Goal: Task Accomplishment & Management: Manage account settings

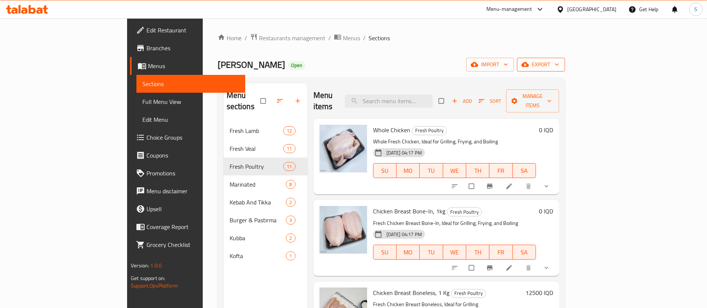
click at [559, 67] on span "export" at bounding box center [541, 64] width 36 height 9
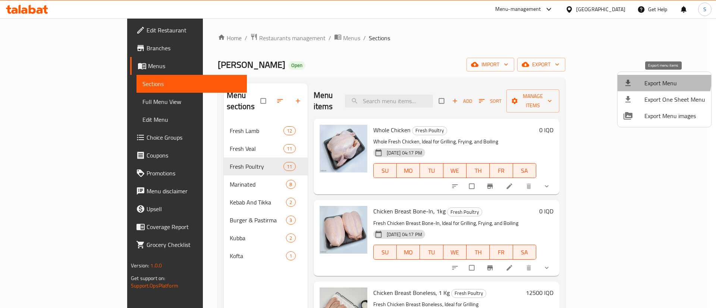
click at [660, 79] on span "Export Menu" at bounding box center [674, 83] width 61 height 9
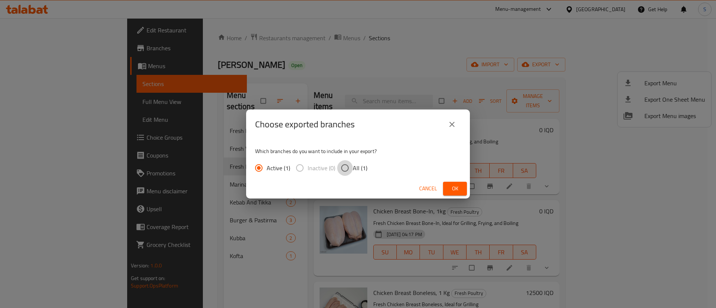
click at [348, 167] on input "All (1)" at bounding box center [345, 168] width 16 height 16
radio input "true"
click at [448, 189] on button "Ok" at bounding box center [455, 189] width 24 height 14
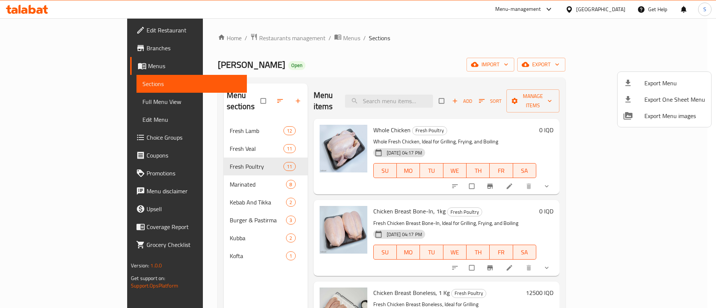
click at [207, 38] on div at bounding box center [358, 154] width 716 height 308
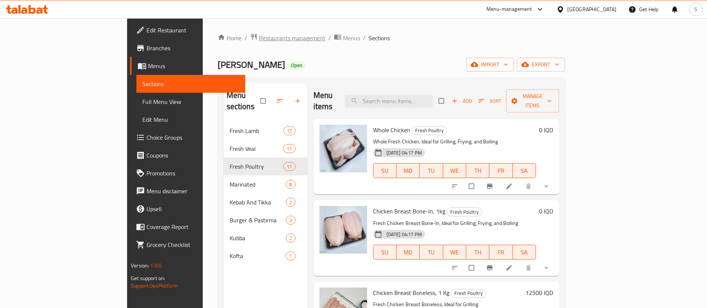
click at [259, 38] on span "Restaurants management" at bounding box center [292, 38] width 66 height 9
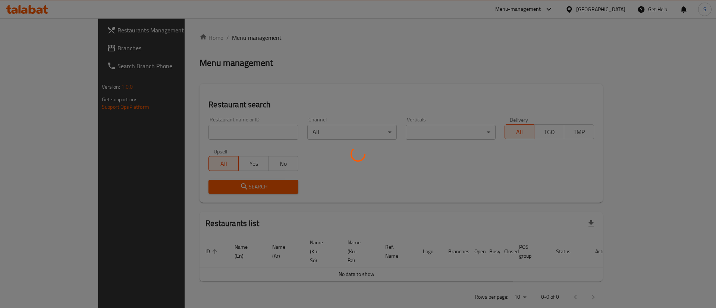
click at [233, 136] on div at bounding box center [358, 154] width 716 height 308
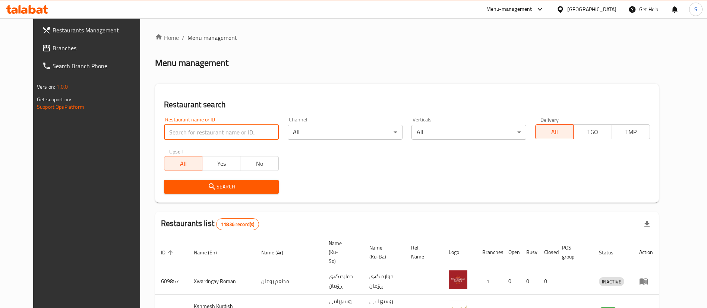
click at [229, 127] on input "search" at bounding box center [221, 132] width 115 height 15
type input "freshi"
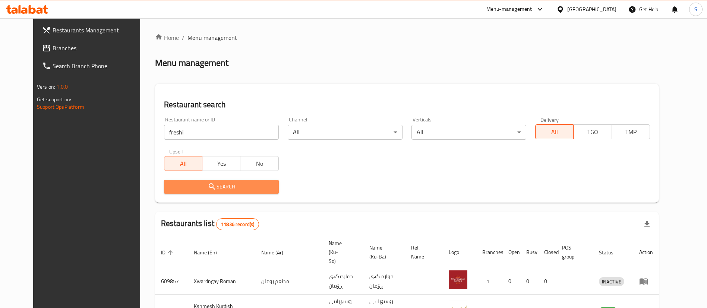
click at [209, 189] on span "Search" at bounding box center [221, 186] width 103 height 9
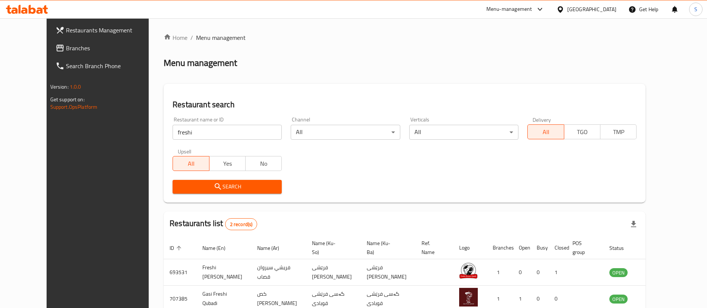
scroll to position [36, 0]
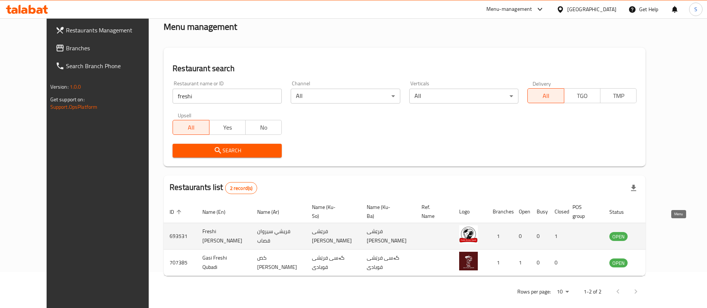
click at [658, 232] on icon "enhanced table" at bounding box center [653, 236] width 9 height 9
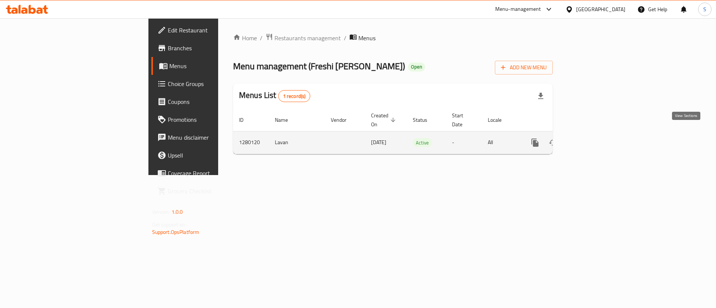
click at [593, 138] on icon "enhanced table" at bounding box center [588, 142] width 9 height 9
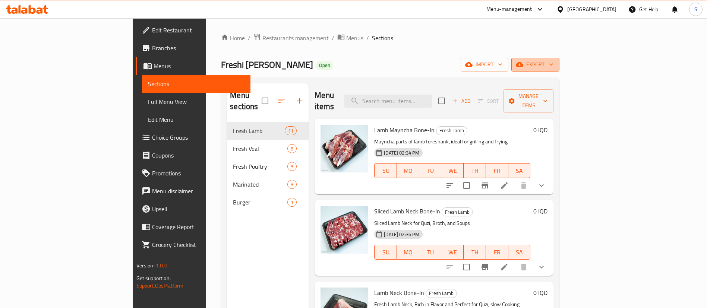
click at [554, 60] on span "export" at bounding box center [536, 64] width 36 height 9
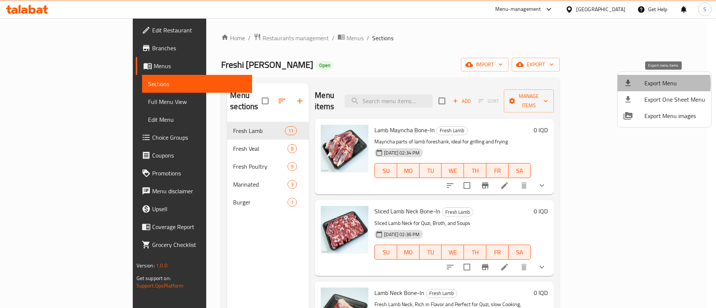
click at [658, 84] on span "Export Menu" at bounding box center [674, 83] width 61 height 9
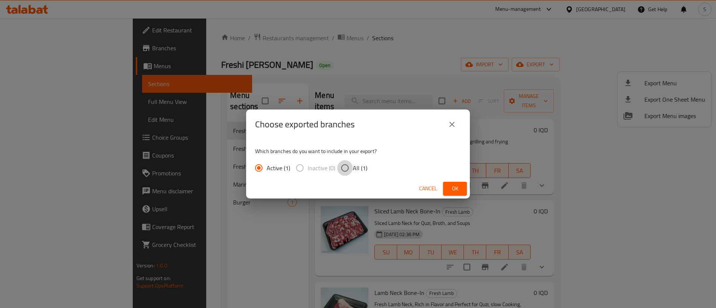
click at [351, 168] on input "All (1)" at bounding box center [345, 168] width 16 height 16
radio input "true"
click at [452, 187] on span "Ok" at bounding box center [455, 188] width 12 height 9
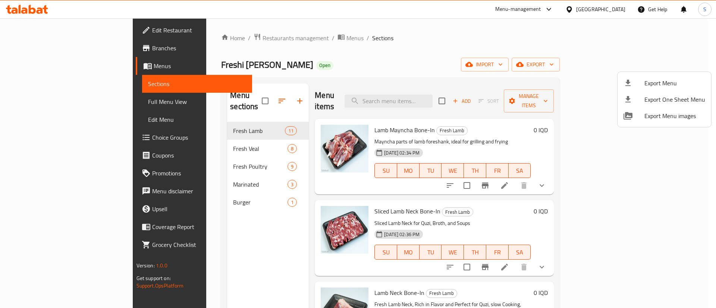
click at [351, 30] on div at bounding box center [358, 154] width 716 height 308
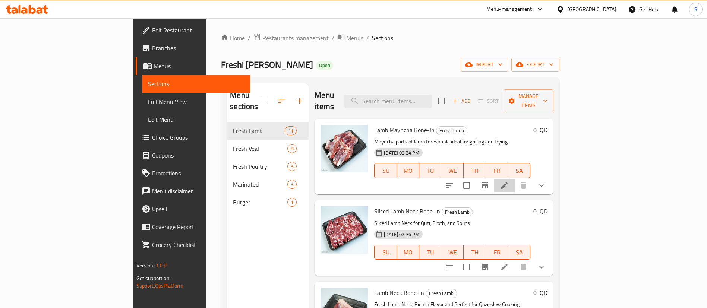
click at [515, 180] on li at bounding box center [504, 185] width 21 height 13
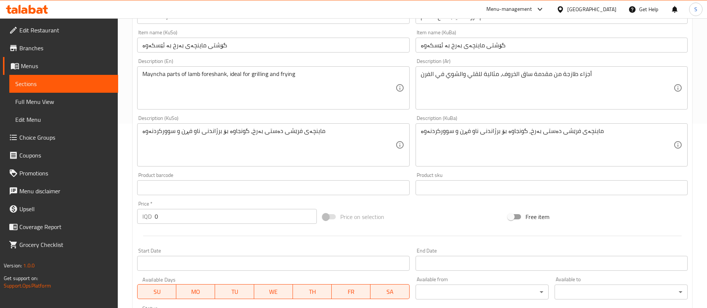
scroll to position [332, 0]
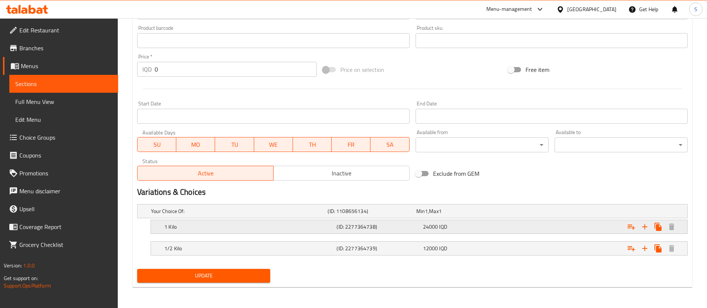
click at [295, 226] on h5 "1 Kilo" at bounding box center [248, 226] width 169 height 7
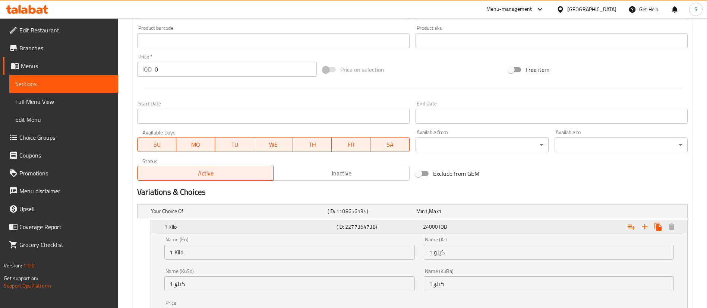
scroll to position [427, 0]
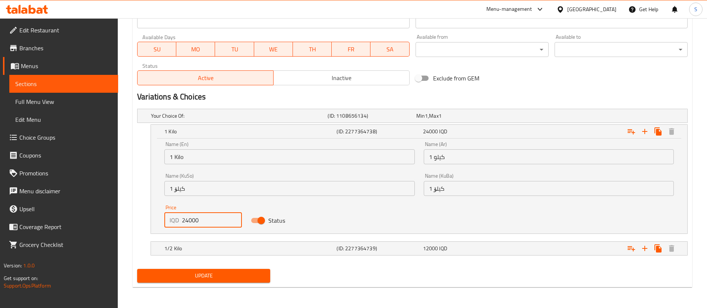
click at [187, 220] on input "24000" at bounding box center [212, 220] width 60 height 15
type input "23000"
click at [209, 243] on div "1/2 Kilo (ID: 2277364739) 12000 IQD" at bounding box center [421, 249] width 517 height 16
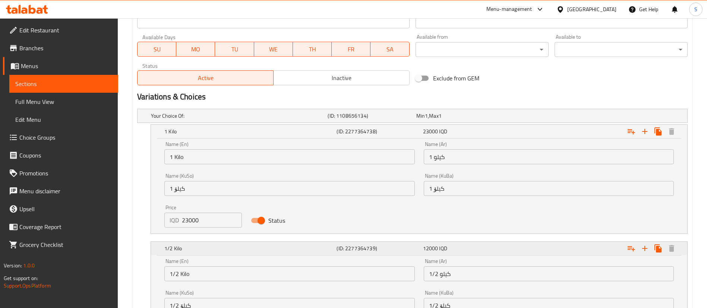
scroll to position [523, 0]
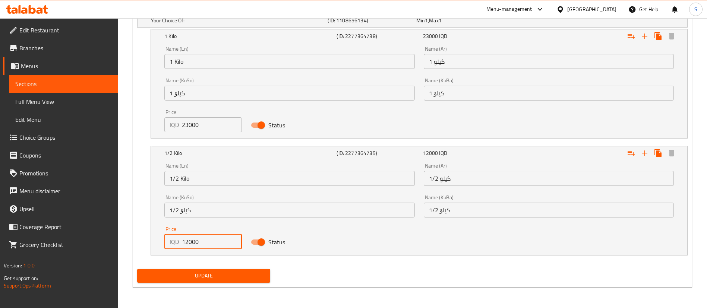
click at [192, 239] on input "12000" at bounding box center [212, 242] width 60 height 15
type input "12500"
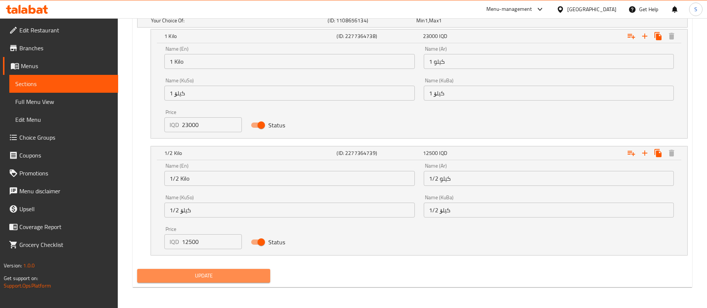
click at [228, 274] on span "Update" at bounding box center [203, 275] width 121 height 9
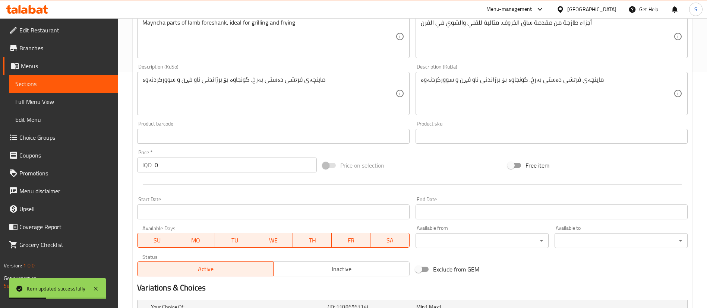
scroll to position [0, 0]
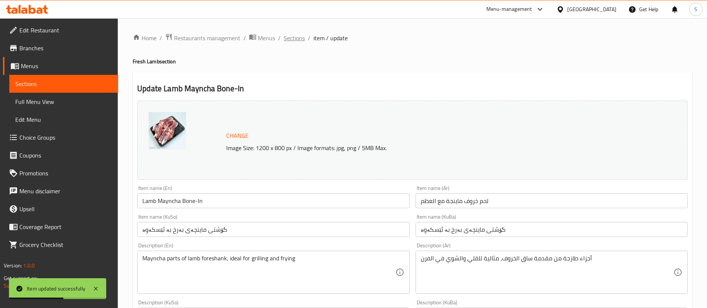
click at [292, 34] on span "Sections" at bounding box center [294, 38] width 21 height 9
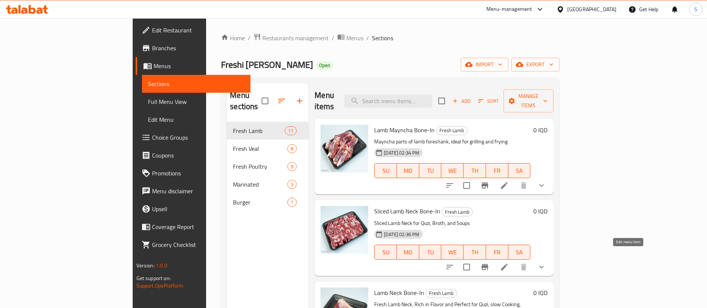
click at [509, 263] on icon at bounding box center [504, 267] width 9 height 9
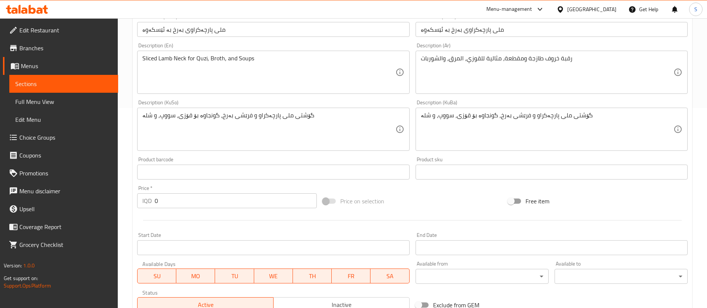
scroll to position [332, 0]
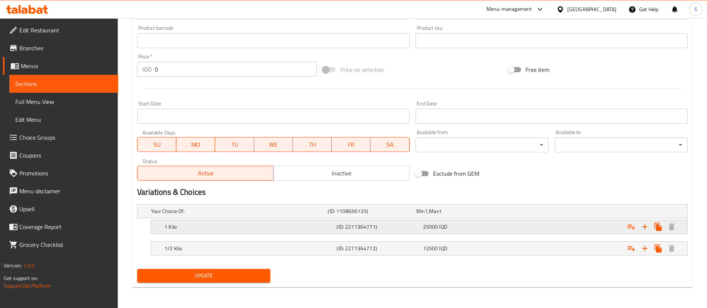
click at [237, 227] on h5 "1 Kilo" at bounding box center [248, 226] width 169 height 7
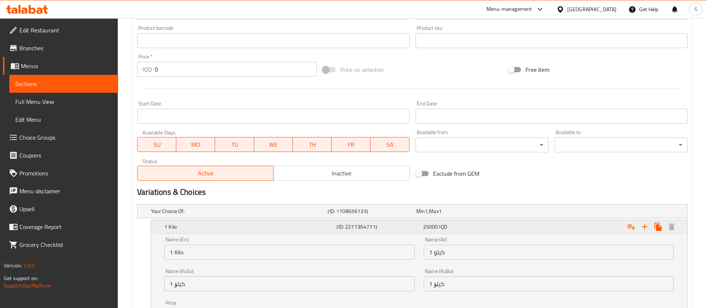
scroll to position [427, 0]
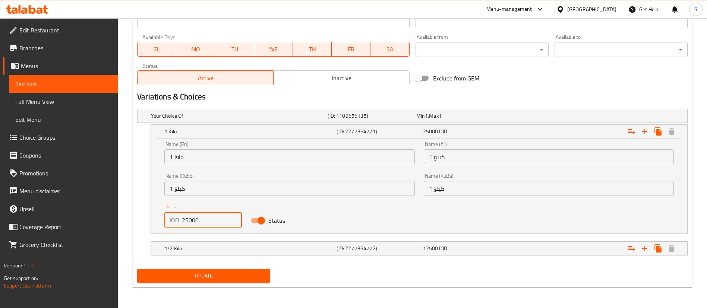
click at [186, 221] on input "25000" at bounding box center [212, 220] width 60 height 15
type input "23000"
click at [198, 248] on h5 "1/2 Kilo" at bounding box center [248, 248] width 169 height 7
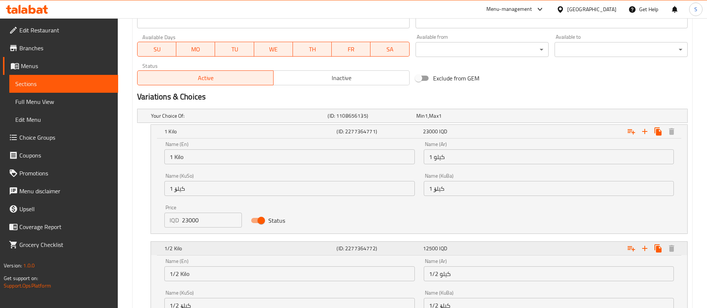
scroll to position [523, 0]
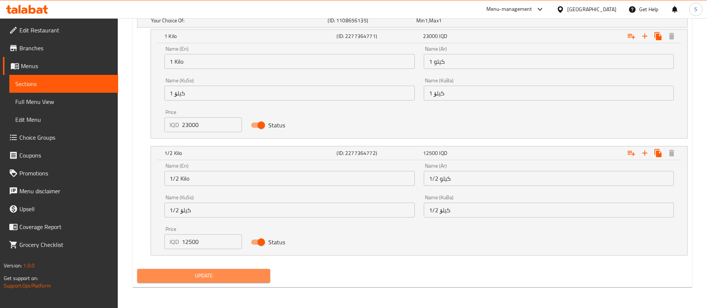
click at [224, 274] on span "Update" at bounding box center [203, 275] width 121 height 9
click at [189, 240] on input "12500" at bounding box center [212, 242] width 60 height 15
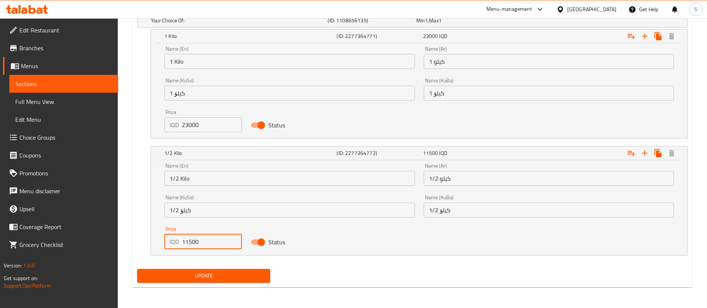
type input "11500"
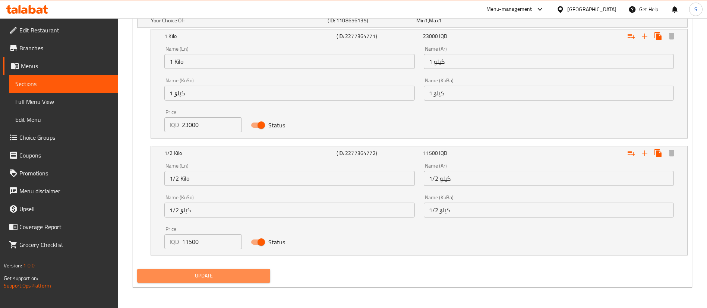
click at [222, 278] on span "Update" at bounding box center [203, 275] width 121 height 9
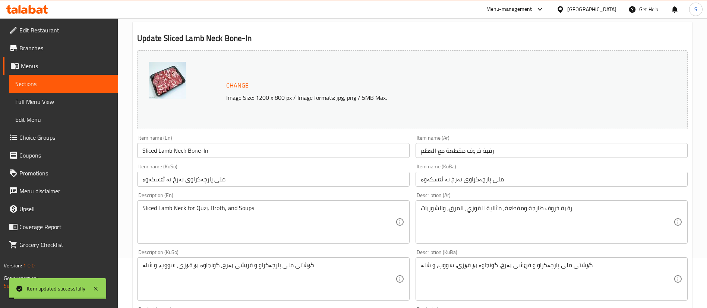
scroll to position [0, 0]
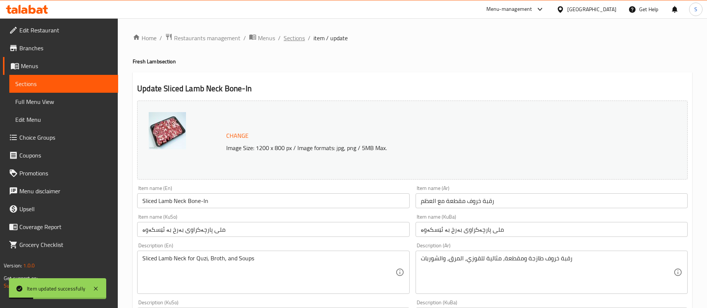
click at [289, 37] on span "Sections" at bounding box center [294, 38] width 21 height 9
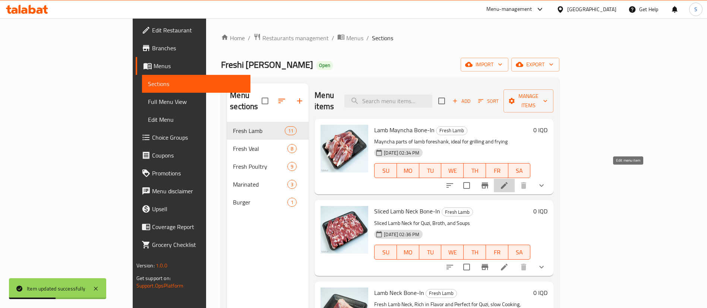
click at [508, 182] on icon at bounding box center [504, 185] width 7 height 7
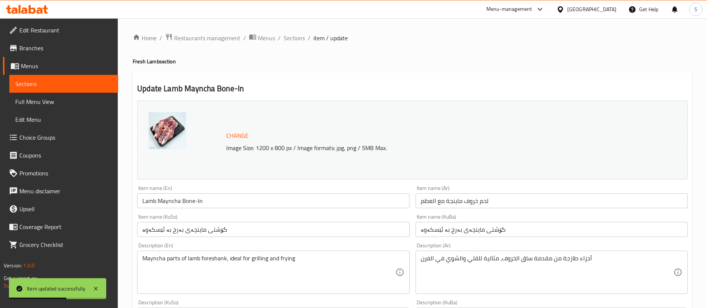
scroll to position [332, 0]
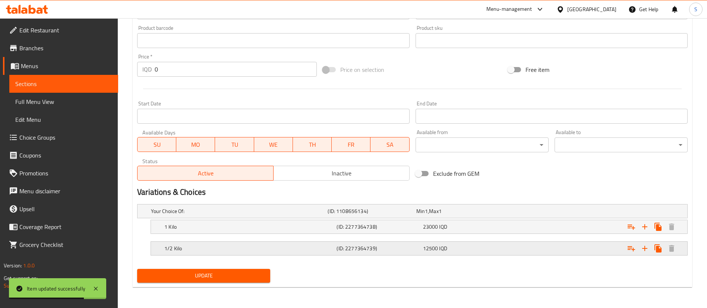
click at [200, 247] on h5 "1/2 Kilo" at bounding box center [248, 248] width 169 height 7
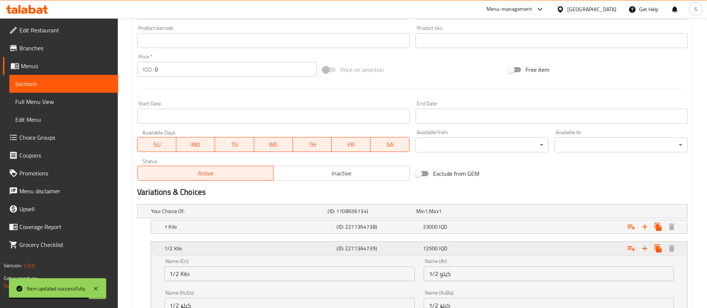
scroll to position [427, 0]
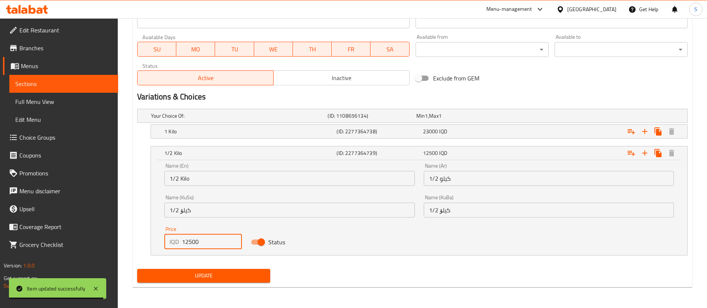
click at [189, 242] on input "12500" at bounding box center [212, 242] width 60 height 15
type input "11500"
click at [216, 277] on span "Update" at bounding box center [203, 275] width 121 height 9
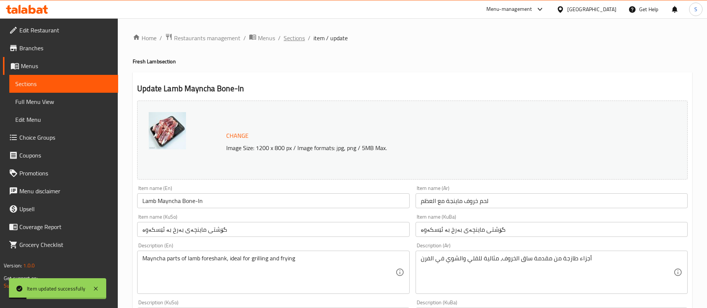
click at [295, 39] on span "Sections" at bounding box center [294, 38] width 21 height 9
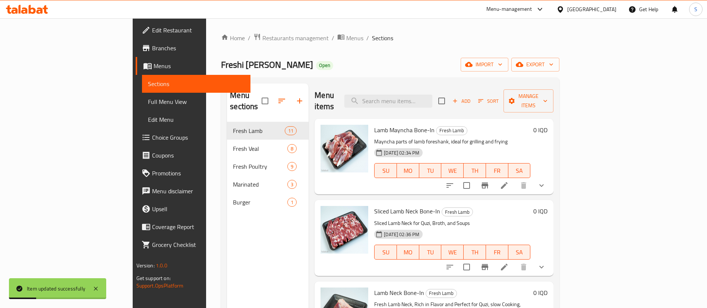
scroll to position [134, 0]
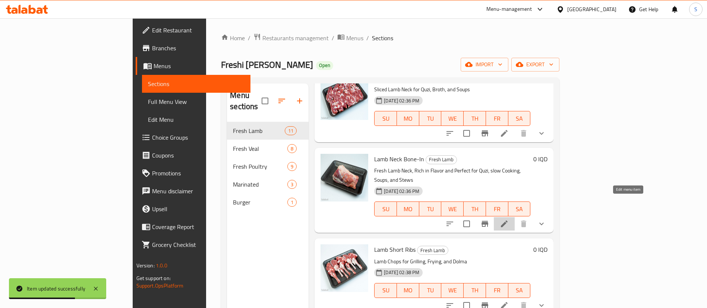
click at [508, 221] on icon at bounding box center [504, 224] width 7 height 7
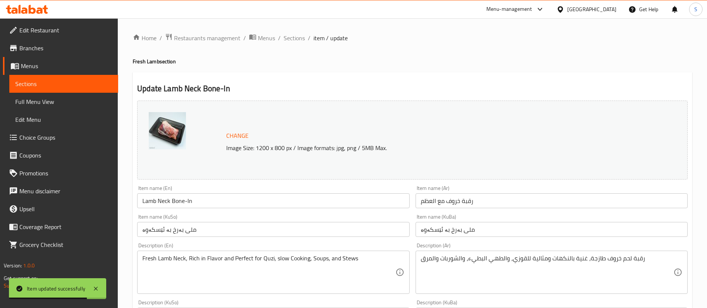
scroll to position [332, 0]
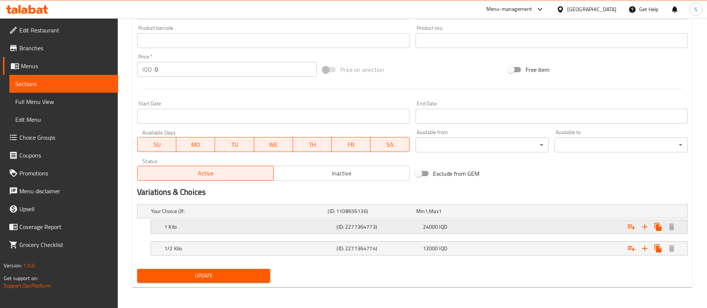
click at [269, 226] on h5 "1 Kilo" at bounding box center [248, 226] width 169 height 7
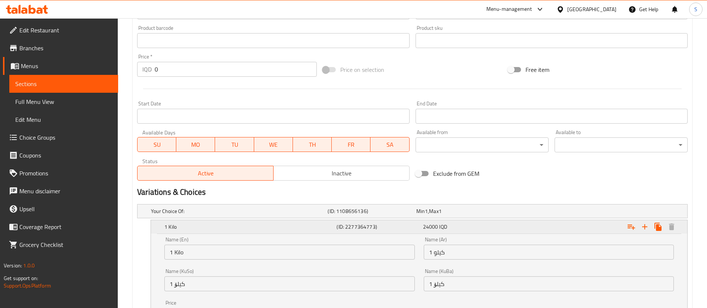
scroll to position [427, 0]
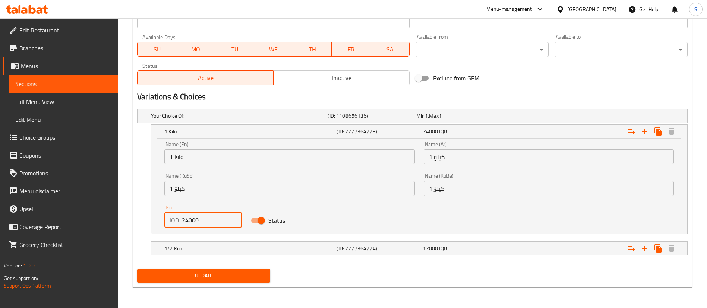
click at [185, 219] on input "24000" at bounding box center [212, 220] width 60 height 15
type input "22000"
click at [210, 248] on h5 "1/2 Kilo" at bounding box center [248, 248] width 169 height 7
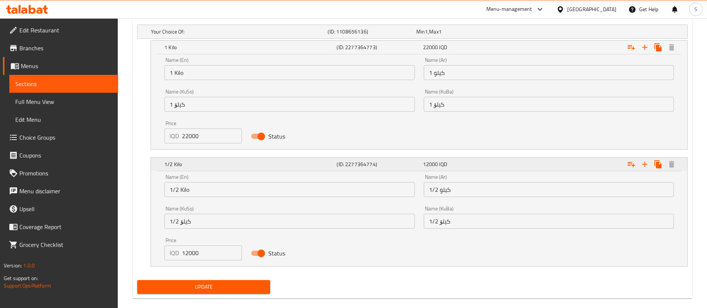
scroll to position [523, 0]
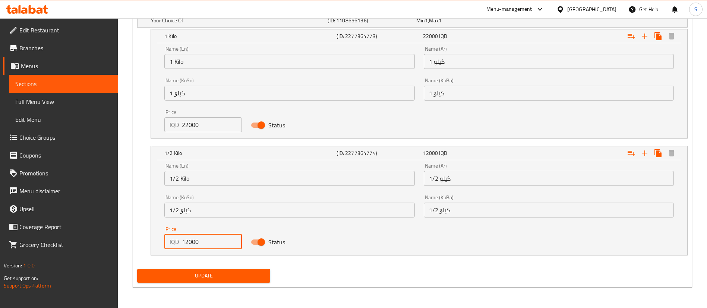
click at [189, 239] on input "12000" at bounding box center [212, 242] width 60 height 15
type input "11000"
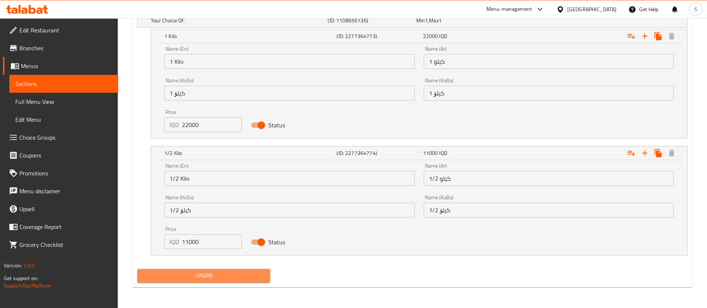
click at [211, 281] on button "Update" at bounding box center [203, 276] width 133 height 14
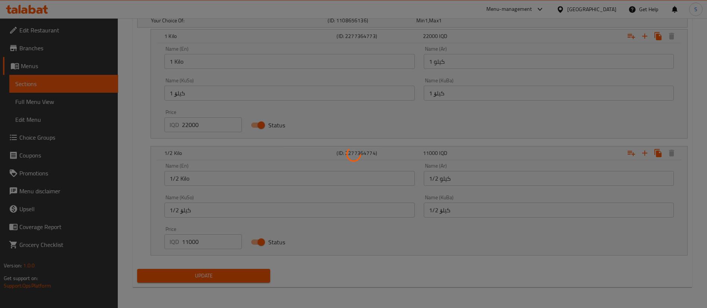
scroll to position [0, 0]
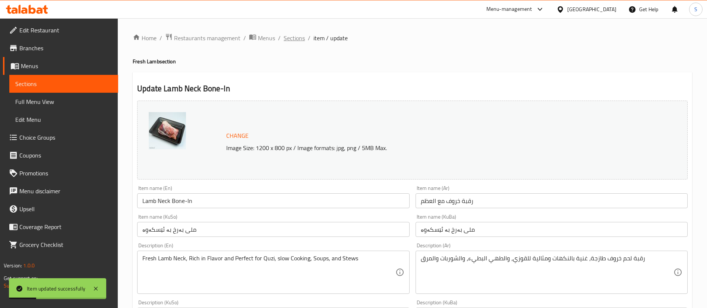
click at [292, 35] on span "Sections" at bounding box center [294, 38] width 21 height 9
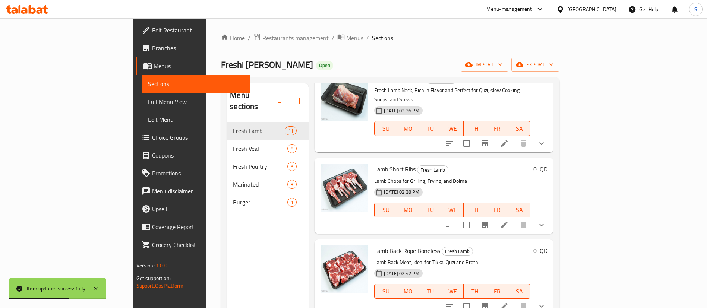
scroll to position [215, 0]
click at [508, 222] on icon at bounding box center [504, 225] width 7 height 7
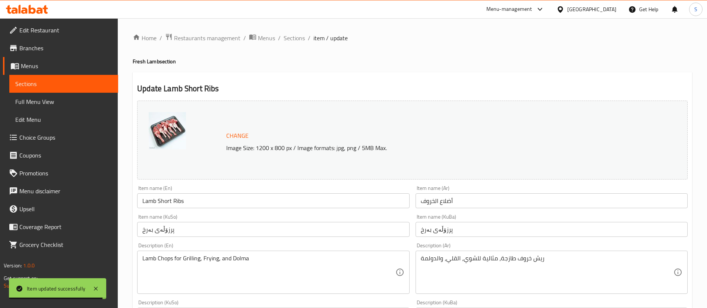
scroll to position [332, 0]
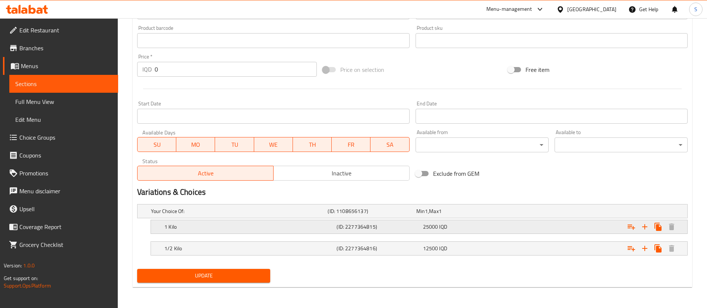
click at [367, 229] on h5 "(ID: 2277364815)" at bounding box center [378, 226] width 83 height 7
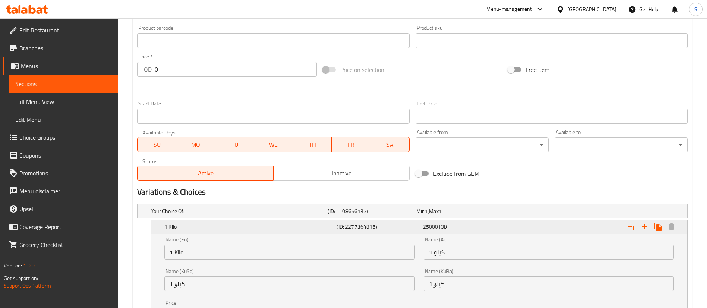
scroll to position [427, 0]
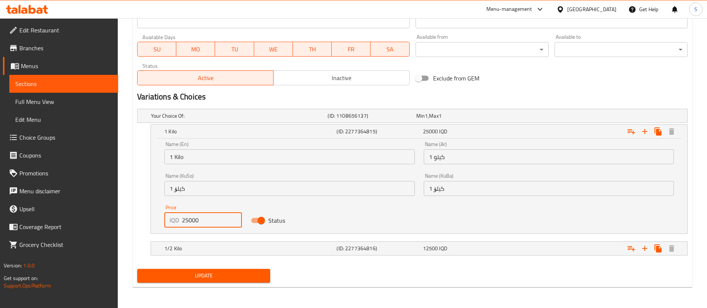
click at [186, 219] on input "25000" at bounding box center [212, 220] width 60 height 15
type input "23000"
click at [206, 242] on div "1/2 Kilo (ID: 2277364816) 12500 IQD" at bounding box center [421, 249] width 517 height 16
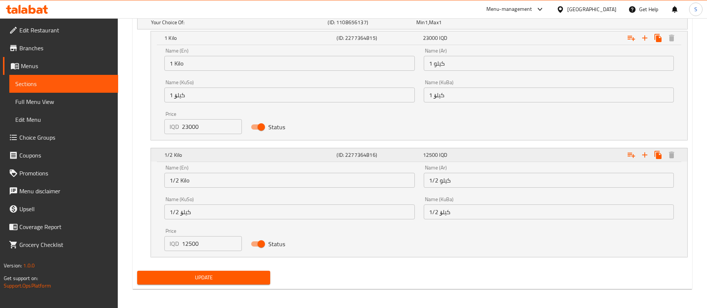
scroll to position [523, 0]
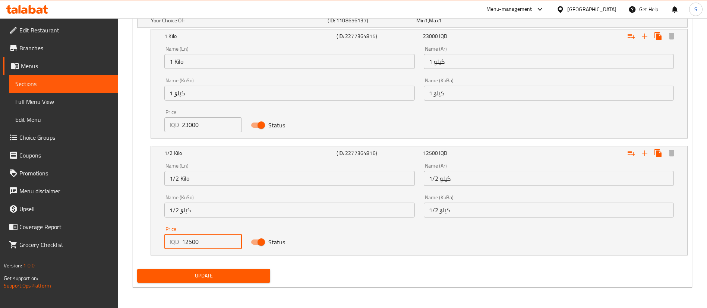
click at [188, 242] on input "12500" at bounding box center [212, 242] width 60 height 15
type input "11500"
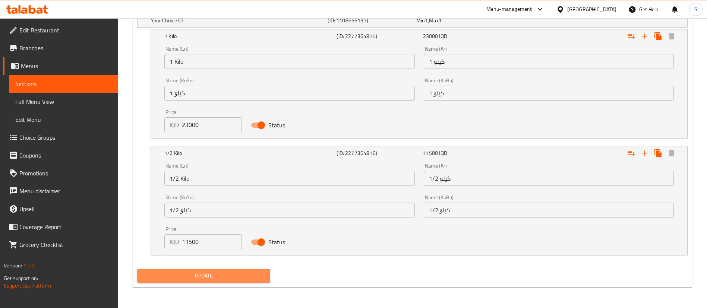
click at [218, 273] on span "Update" at bounding box center [203, 275] width 121 height 9
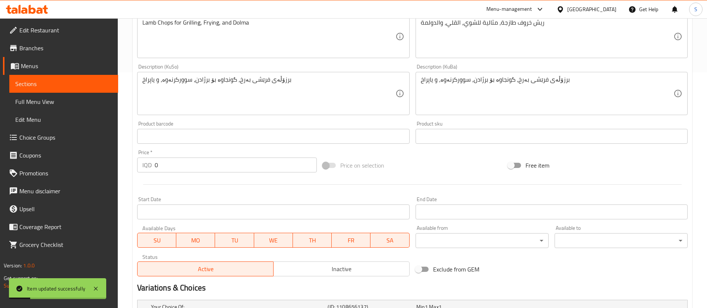
scroll to position [0, 0]
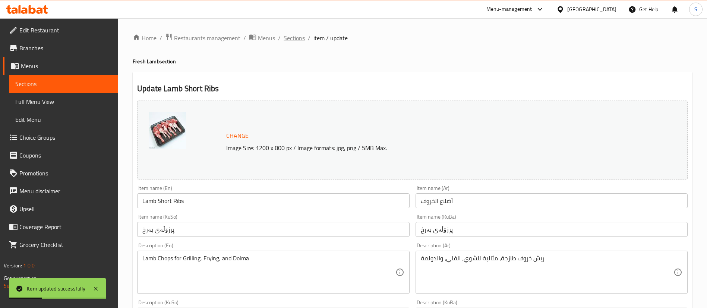
click at [297, 37] on span "Sections" at bounding box center [294, 38] width 21 height 9
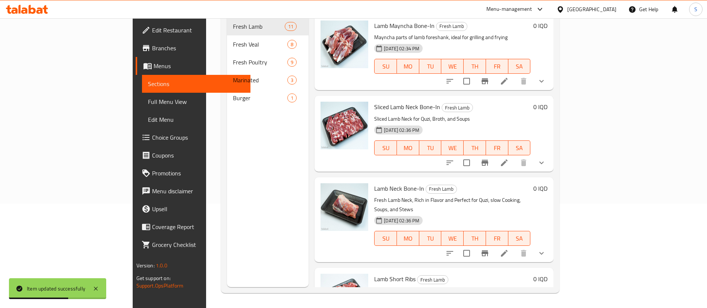
scroll to position [119, 0]
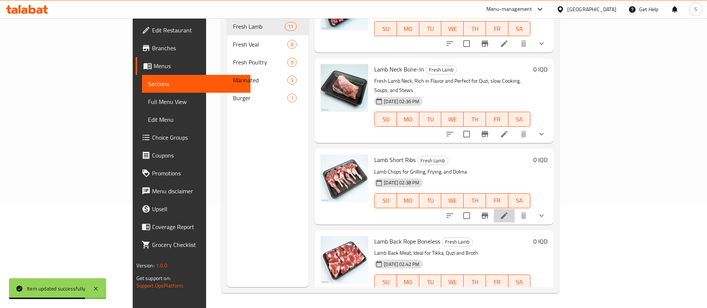
click at [515, 209] on li at bounding box center [504, 215] width 21 height 13
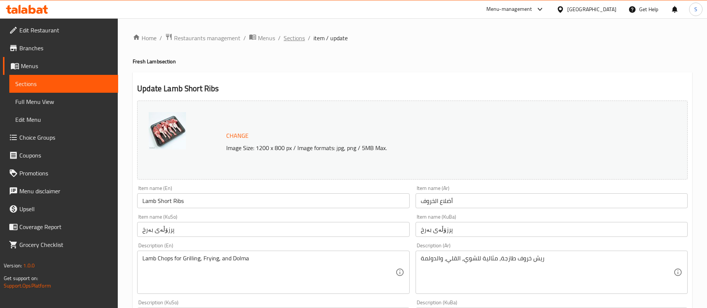
click at [289, 34] on span "Sections" at bounding box center [294, 38] width 21 height 9
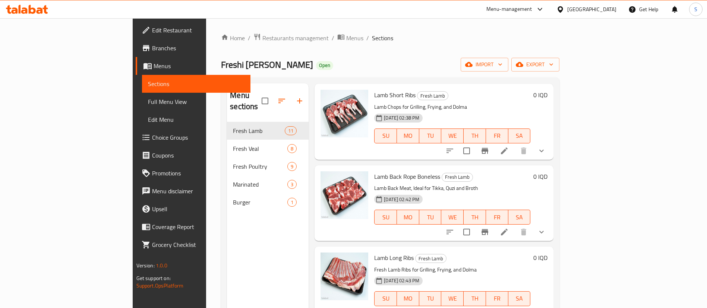
scroll to position [288, 0]
click at [508, 230] on icon at bounding box center [504, 233] width 7 height 7
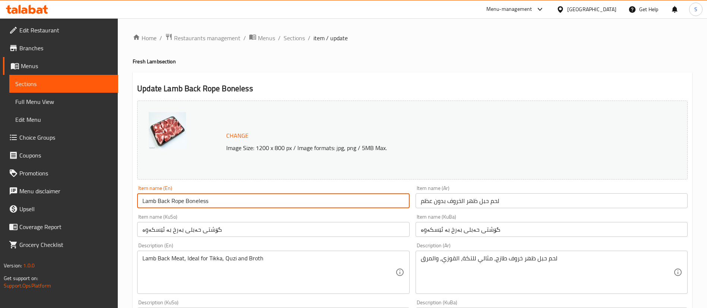
click at [183, 203] on input "Lamb Back Rope Boneless" at bounding box center [273, 201] width 272 height 15
paste input "Veal Boneless Pshtamaghaza"
click at [147, 199] on input "Veal Boneless Pshtamaghaza" at bounding box center [273, 201] width 272 height 15
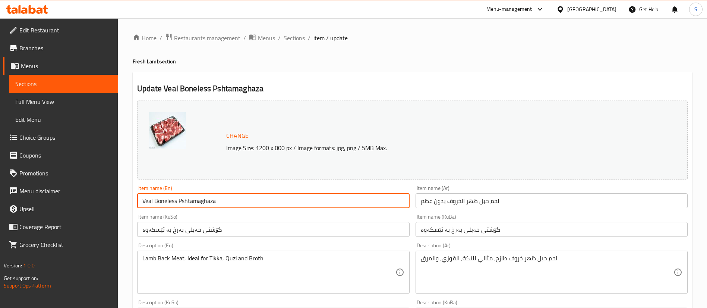
click at [147, 199] on input "Veal Boneless Pshtamaghaza" at bounding box center [273, 201] width 272 height 15
click at [173, 201] on input "Lamb Boneless Pshtamaghaza" at bounding box center [273, 201] width 272 height 15
click at [204, 198] on input "Lamb Pshtamaghaza" at bounding box center [273, 201] width 272 height 15
type input "Lamb Pshtamaghaza Bone-In"
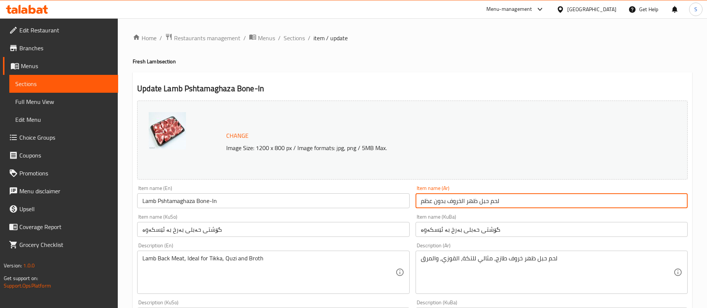
click at [451, 206] on input "لحم حبل ظهر الخروف بدون عظم" at bounding box center [552, 201] width 272 height 15
paste input "جل بشتماغزة"
click at [475, 201] on input "لحم عجل بشتماغزة بدون عظم" at bounding box center [552, 201] width 272 height 15
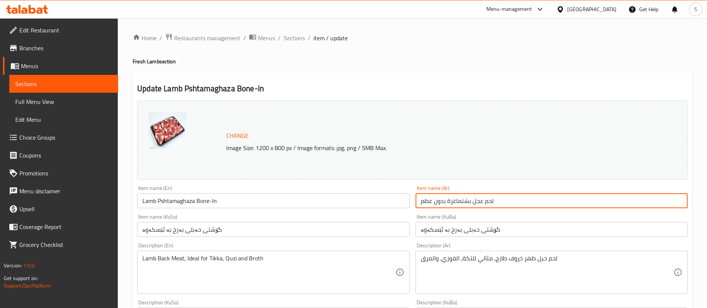
click at [475, 201] on input "لحم عجل بشتماغزة بدون عظم" at bounding box center [552, 201] width 272 height 15
click at [442, 201] on input "لحم خروف بشتماغزة بدون عظم" at bounding box center [552, 201] width 272 height 15
click at [424, 202] on input "لحم خروف بشتماغزة مع عظم" at bounding box center [552, 201] width 272 height 15
type input "لحم خروف بشتماغزة مع عظام"
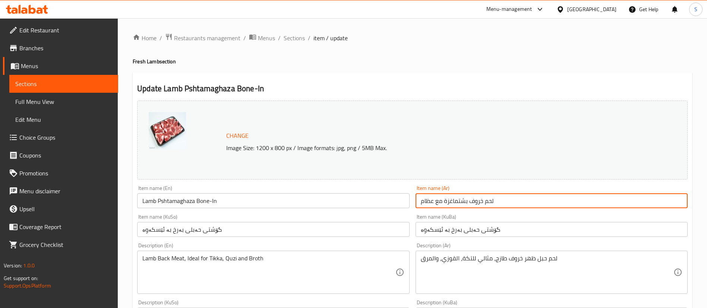
click at [477, 227] on input "گۆشتی حەبلی بەرخ بە ئێسکەوە" at bounding box center [552, 229] width 272 height 15
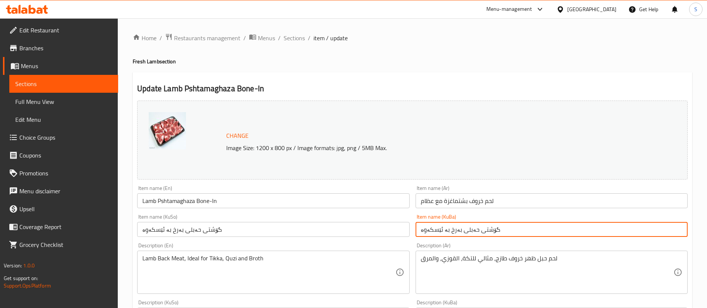
click at [477, 227] on input "گۆشتی حەبلی بەرخ بە ئێسکەوە" at bounding box center [552, 229] width 272 height 15
paste input "ی پشتەمەغزە"
type input "گۆشی پشتەمەغزەی بەرخ بە ئێسکەوە"
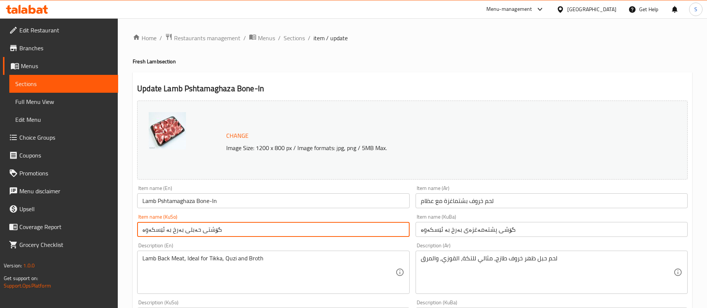
click at [407, 231] on input "گۆشتی حەبلی بەرخ بە ئێسکەوە" at bounding box center [273, 229] width 272 height 15
paste input "ی پشتەمەغزە"
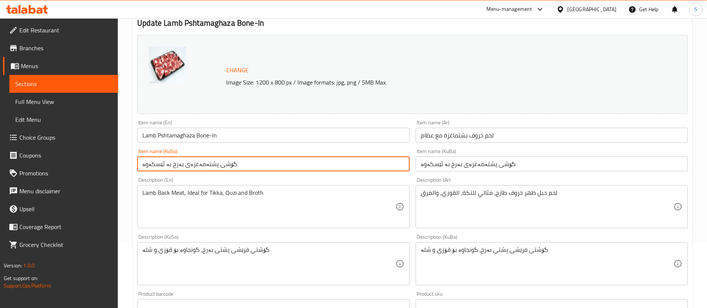
scroll to position [67, 0]
type input "گۆشی پشتەمەغزەی بەرخ بە ئێسکەوە"
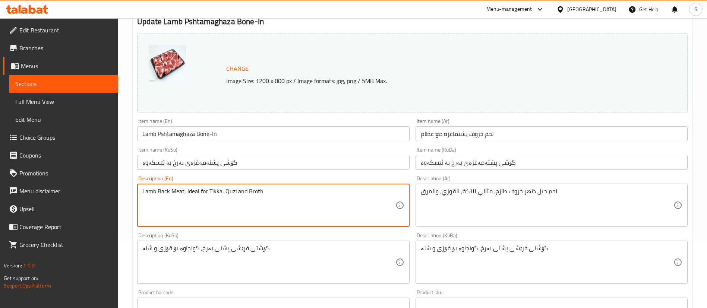
paste textarea "Fresh Veal Boneless, Ideal for Cooking"
click at [150, 191] on textarea "Fresh Veal Boneless, Ideal for Cooking" at bounding box center [268, 205] width 253 height 35
click at [163, 191] on textarea "Lamb Veal Boneless, Ideal for Cooking" at bounding box center [268, 205] width 253 height 35
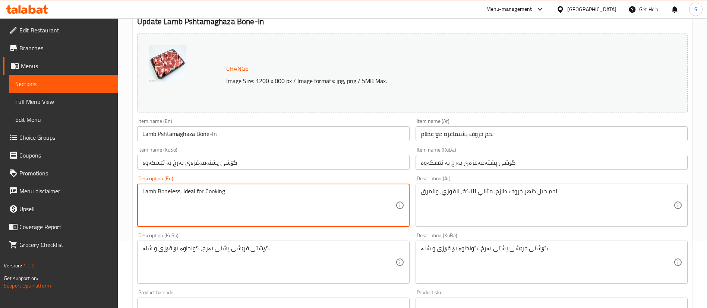
click at [163, 191] on textarea "Lamb Boneless, Ideal for Cooking" at bounding box center [268, 205] width 253 height 35
click at [178, 136] on input "Lamb Pshtamaghaza Bone-In" at bounding box center [273, 133] width 272 height 15
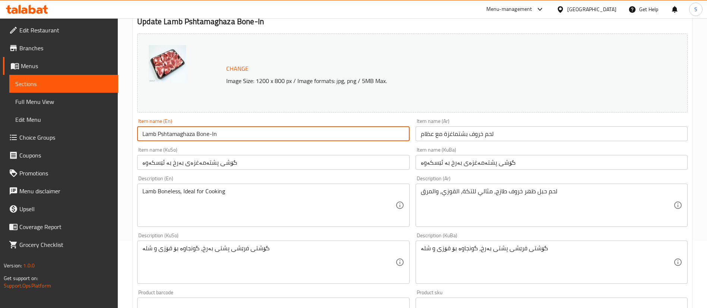
click at [178, 136] on input "Lamb Pshtamaghaza Bone-In" at bounding box center [273, 133] width 272 height 15
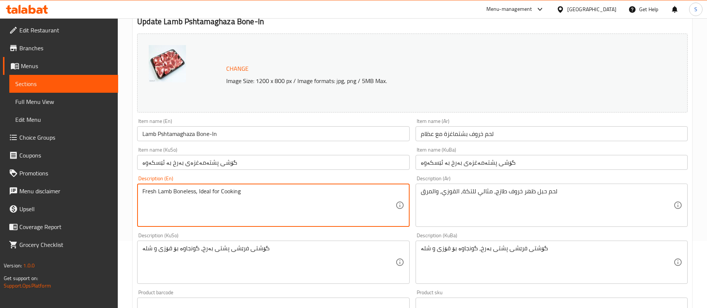
paste textarea "Pshtamaghaza"
click at [246, 191] on textarea "Fresh Lamb Pshtamaghaza, Ideal for Cooking" at bounding box center [268, 205] width 253 height 35
type textarea "Fresh Lamb Pshtamaghaza, Ideal for Quzi and Oven Grilling"
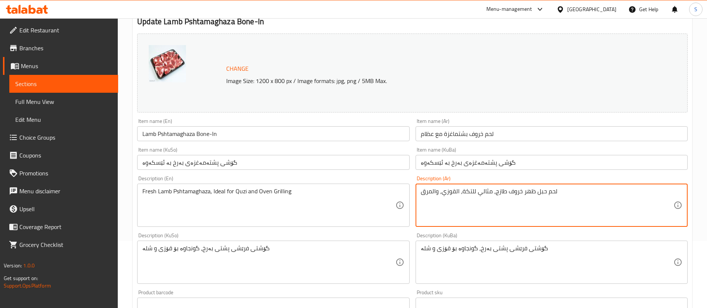
paste textarea "جل طازج، مثالي للشوي في الفرن والقوزي"
click at [462, 134] on input "لحم خروف بشتماغزة مع عظام" at bounding box center [552, 133] width 272 height 15
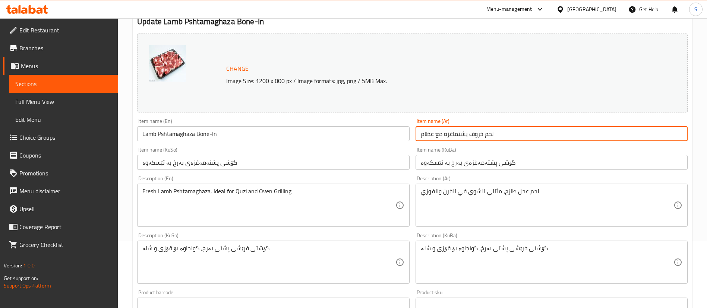
click at [462, 134] on input "لحم خروف بشتماغزة مع عظام" at bounding box center [552, 133] width 272 height 15
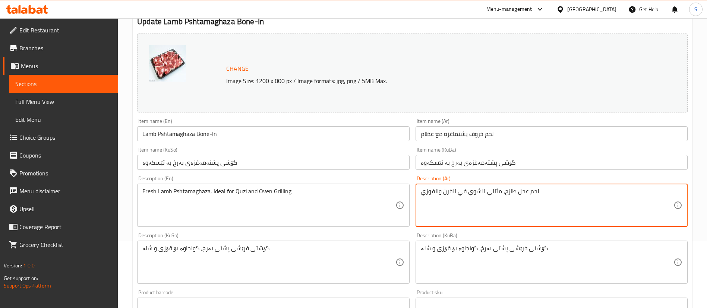
click at [518, 192] on textarea "لحم عجل طازج، مثالي للشوي في الفرن والقوزي" at bounding box center [547, 205] width 253 height 35
click at [526, 191] on textarea "لحم عجل طازج، مثالي للشوي في الفرن والقوزي" at bounding box center [547, 205] width 253 height 35
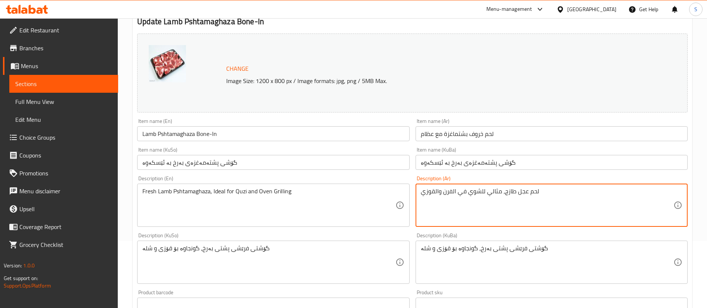
click at [521, 191] on textarea "لحم عجل طازج، مثالي للشوي في الفرن والقوزي" at bounding box center [547, 205] width 253 height 35
paste textarea "شتماغزة"
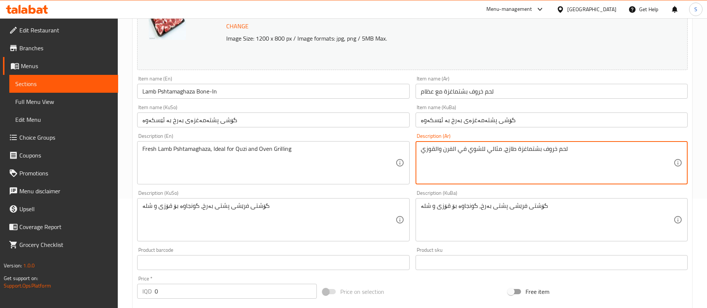
scroll to position [111, 0]
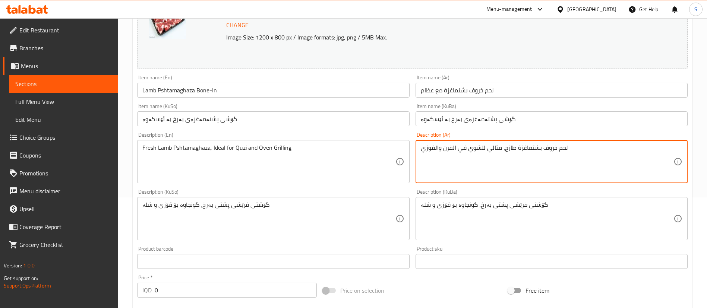
type textarea "لحم خروف بشتماغزة طازج، مثالي للشوي في الفرن والقوزي"
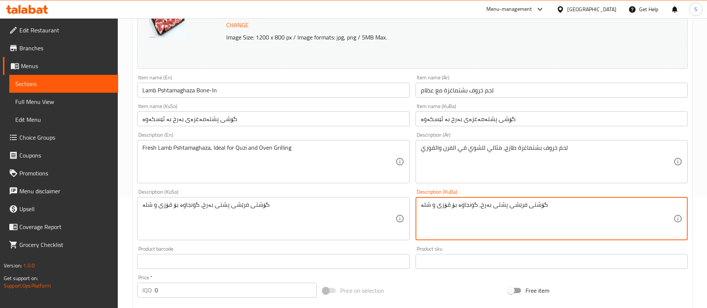
paste textarea "ی پشتەمەغزەی فرێشی بەرخ، گونجاوە بۆ قۆزی و برژاندنی ناو فڕن"
type textarea "گۆشی پشتەمەغزەی فرێشی بەرخ، گونجاوە بۆ قۆزی و برژاندنی ناو فڕن"
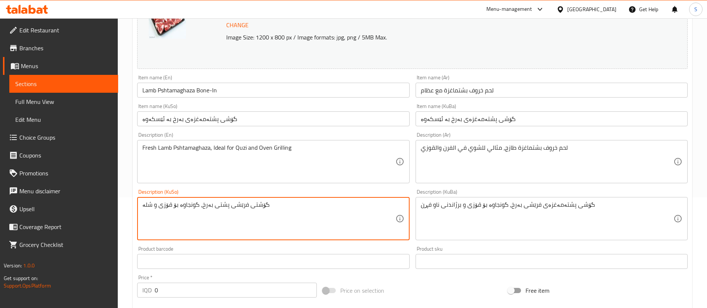
paste textarea "ی پشتەمەغزەی فرێشی بەرخ، گونجاوە بۆ قۆزی و برژاندنی ناو فڕن"
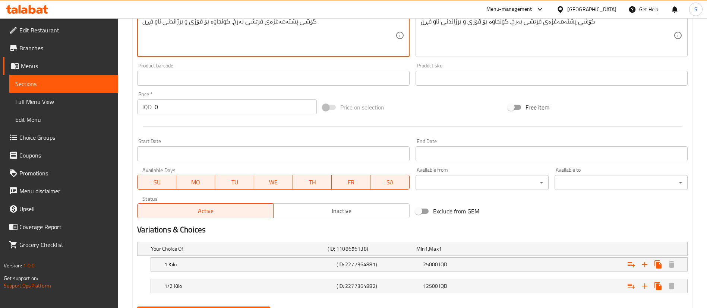
scroll to position [332, 0]
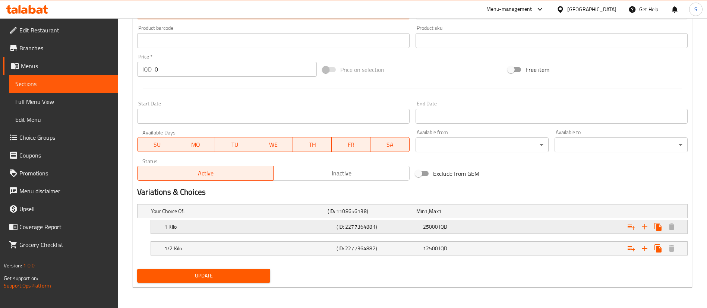
type textarea "گۆشی پشتەمەغزەی فرێشی بەرخ، گونجاوە بۆ قۆزی و برژاندنی ناو فڕن"
click at [305, 230] on h5 "1 Kilo" at bounding box center [248, 226] width 169 height 7
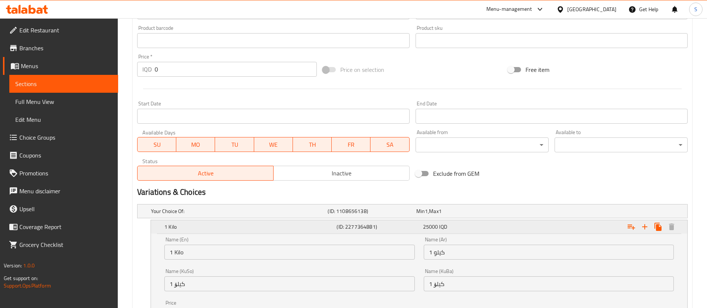
scroll to position [427, 0]
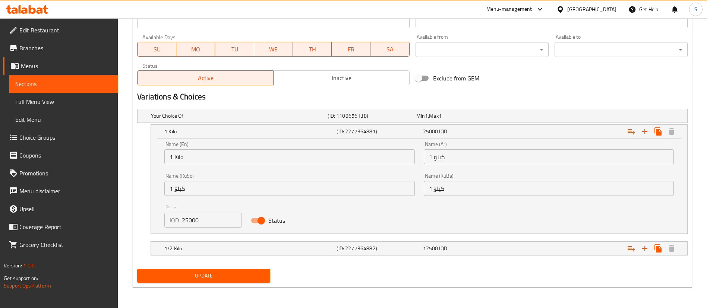
click at [187, 221] on input "25000" at bounding box center [212, 220] width 60 height 15
type input "23000"
click at [220, 252] on h5 "1/2 Kilo" at bounding box center [248, 248] width 169 height 7
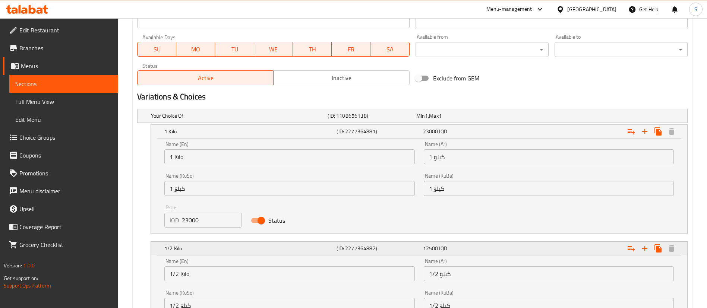
scroll to position [523, 0]
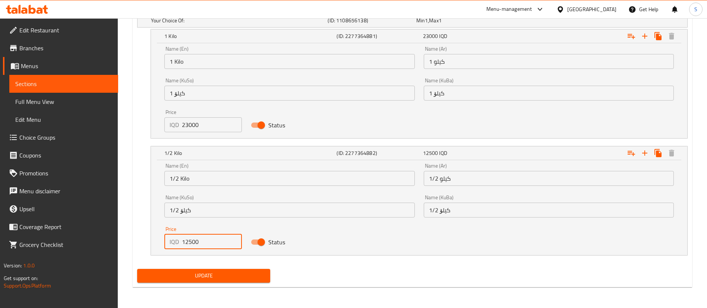
click at [189, 241] on input "12500" at bounding box center [212, 242] width 60 height 15
type input "11500"
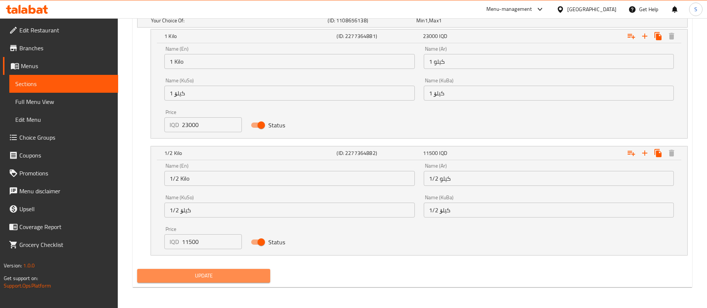
click at [215, 276] on span "Update" at bounding box center [203, 275] width 121 height 9
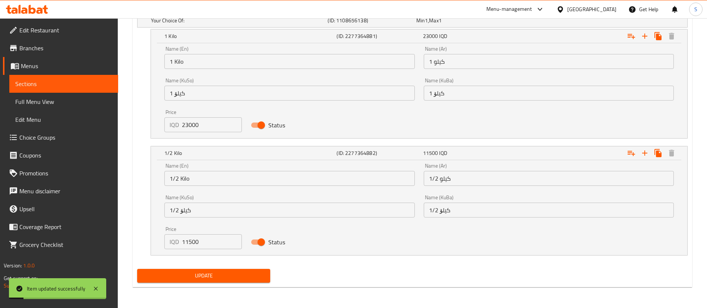
scroll to position [0, 0]
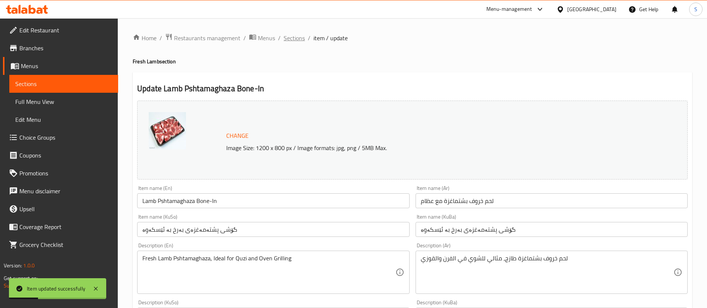
click at [289, 34] on span "Sections" at bounding box center [294, 38] width 21 height 9
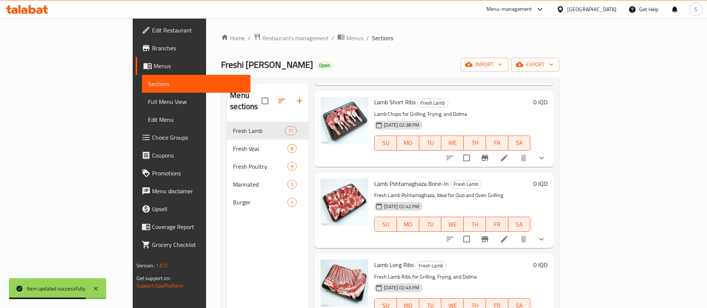
scroll to position [360, 0]
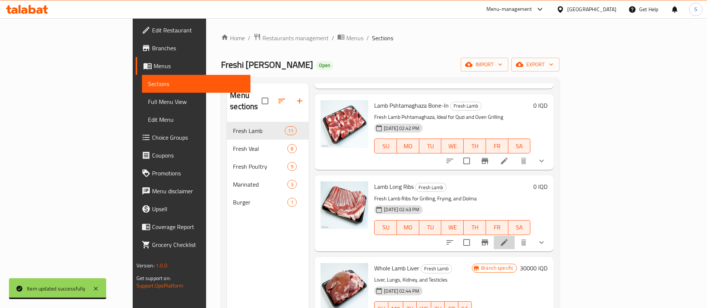
click at [515, 236] on li at bounding box center [504, 242] width 21 height 13
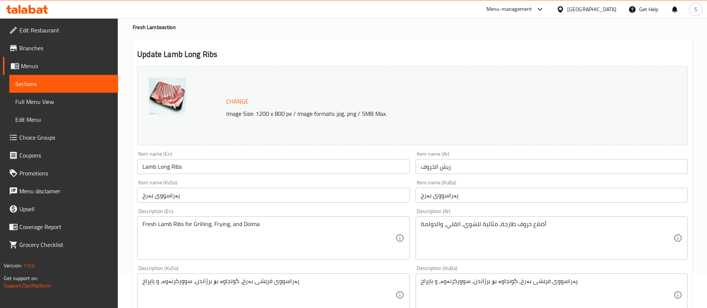
scroll to position [35, 0]
click at [167, 168] on input "Lamb Long Ribs" at bounding box center [273, 166] width 272 height 15
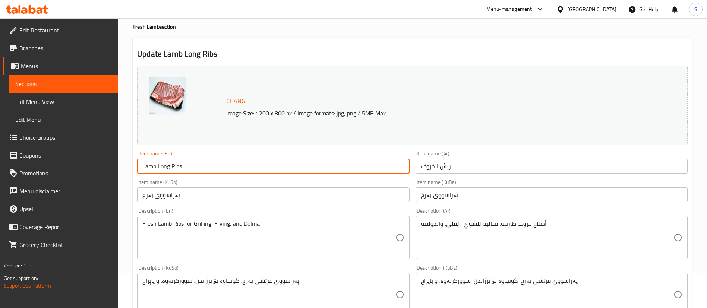
click at [167, 168] on input "Lamb Long Ribs" at bounding box center [273, 166] width 272 height 15
type input "Lamb Ribs"
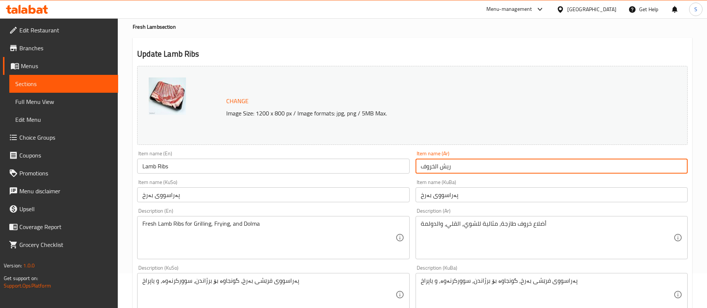
click at [444, 167] on input "ريش الخروف" at bounding box center [552, 166] width 272 height 15
click at [433, 164] on input "أضلاع الخروف" at bounding box center [552, 166] width 272 height 15
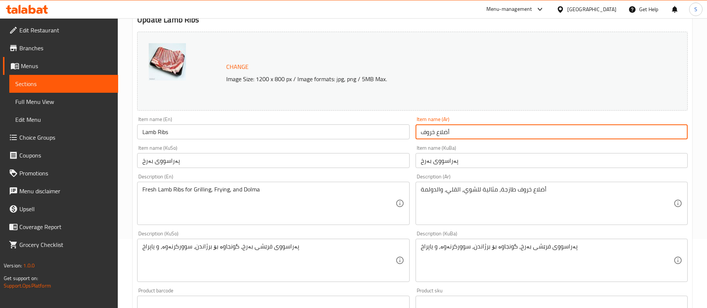
scroll to position [69, 0]
type input "أضلاع خروف"
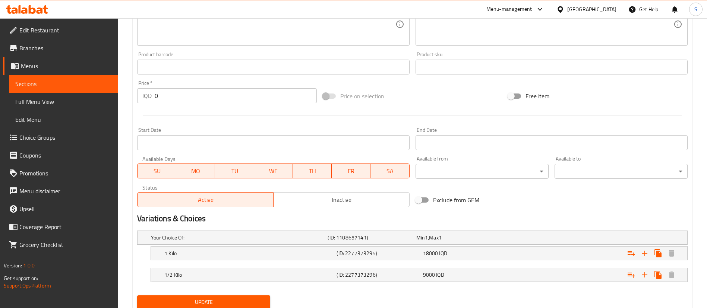
scroll to position [332, 0]
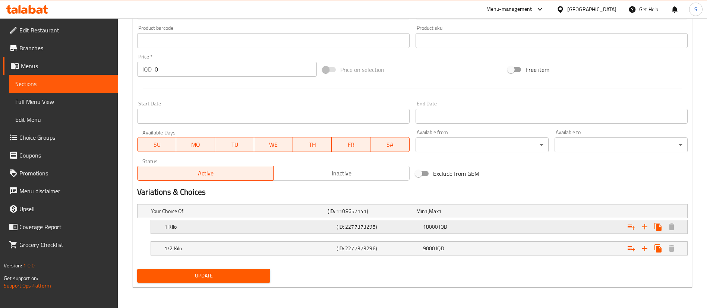
type textarea "Fresh Lamb Ribs, Ideal for Grilling, Frying, and Dolma"
click at [263, 232] on div "1 Kilo" at bounding box center [249, 227] width 172 height 10
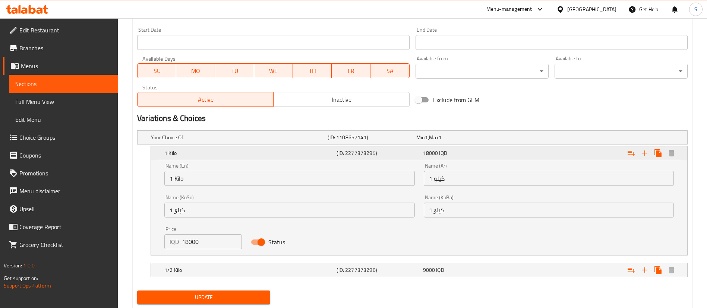
scroll to position [408, 0]
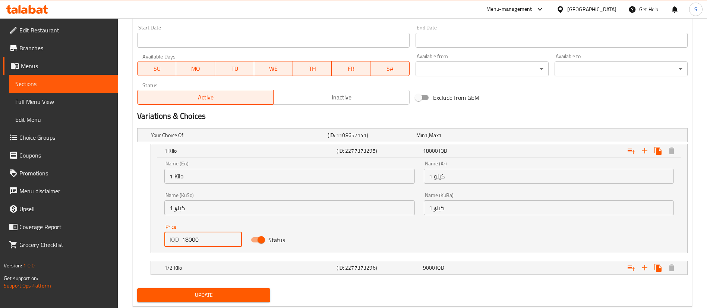
click at [188, 239] on input "18000" at bounding box center [212, 239] width 60 height 15
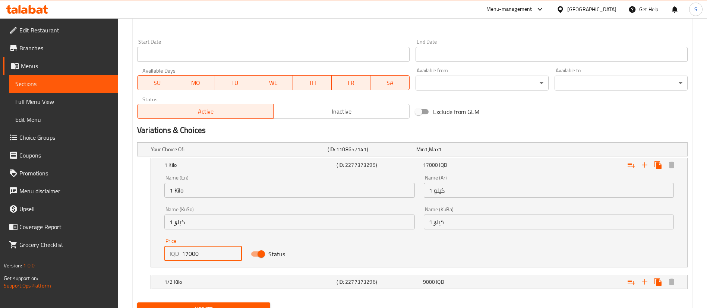
scroll to position [427, 0]
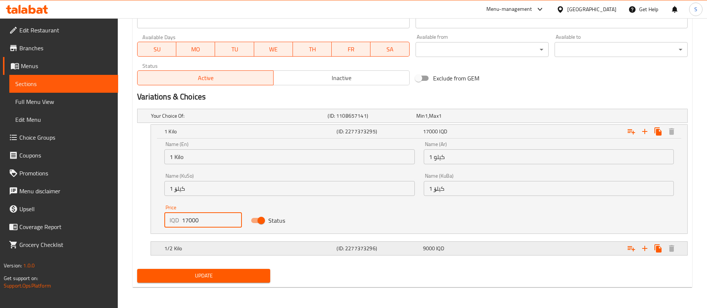
type input "17000"
click at [204, 248] on h5 "1/2 Kilo" at bounding box center [248, 248] width 169 height 7
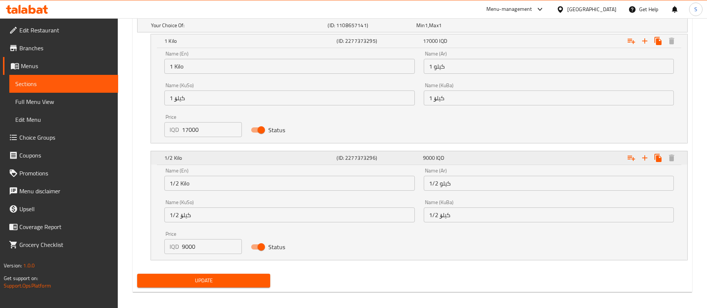
scroll to position [523, 0]
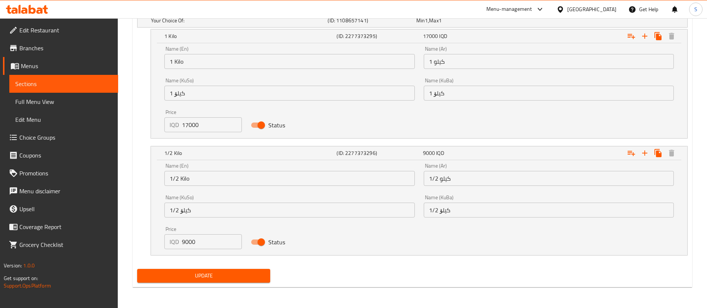
click at [188, 239] on input "9000" at bounding box center [212, 242] width 60 height 15
type input "8500"
click at [236, 277] on span "Update" at bounding box center [203, 275] width 121 height 9
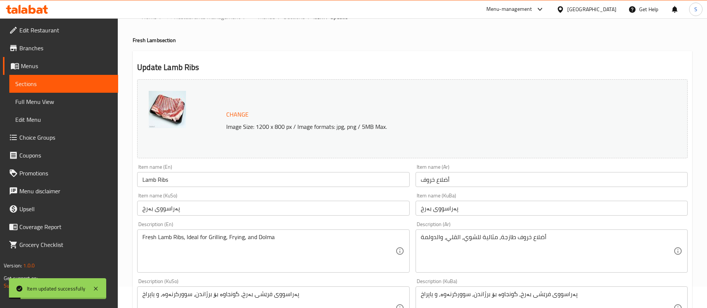
scroll to position [0, 0]
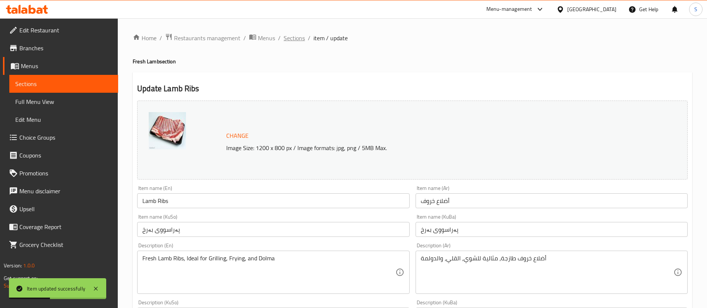
click at [294, 42] on span "Sections" at bounding box center [294, 38] width 21 height 9
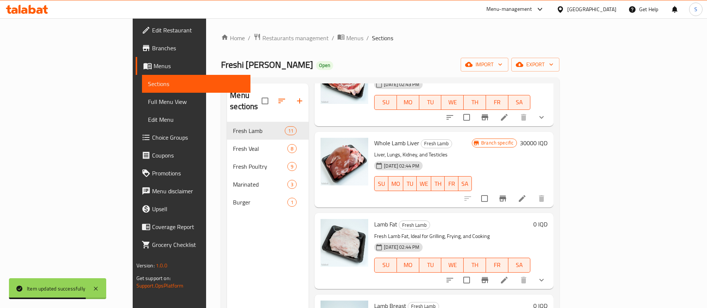
scroll to position [486, 0]
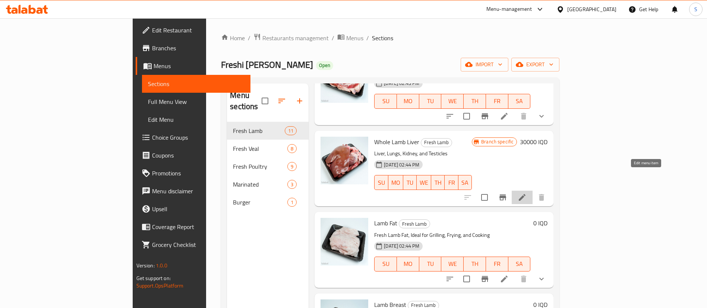
click at [527, 193] on icon at bounding box center [522, 197] width 9 height 9
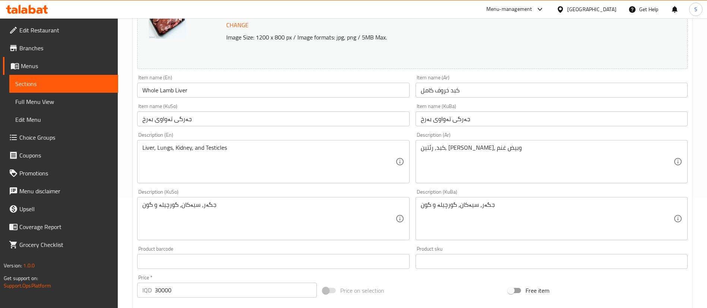
scroll to position [112, 0]
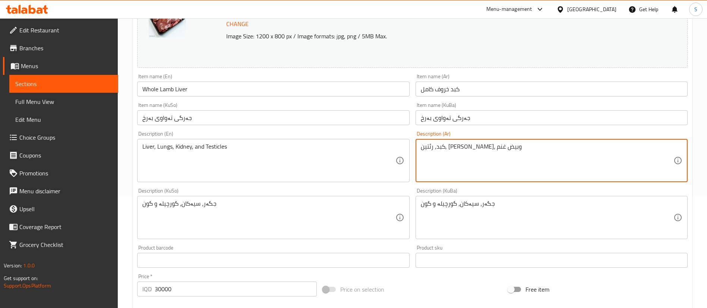
click at [423, 147] on textarea "كبد, رئتين, [PERSON_NAME]، وبيض غنم" at bounding box center [547, 160] width 253 height 35
type textarea "كبد, رئتين, [PERSON_NAME]، وبيض خروف طازج"
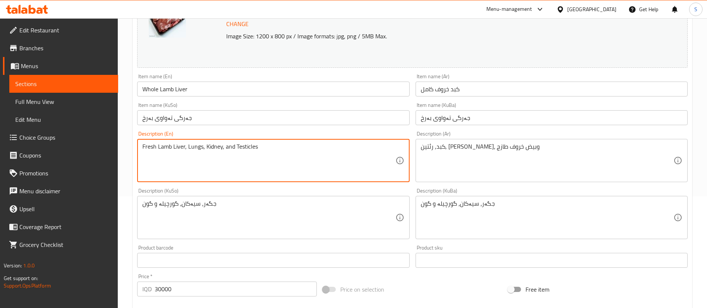
type textarea "Fresh Lamb Liver, Lungs, Kidney, and Testicles"
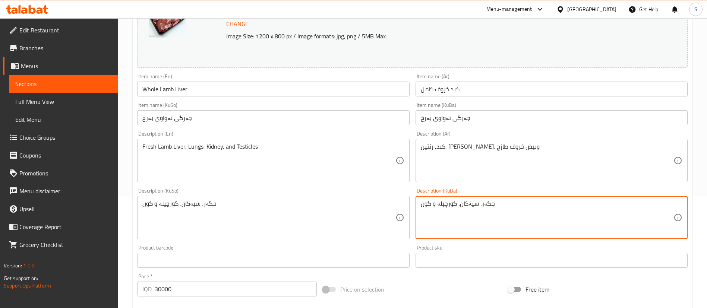
paste textarea "ی فرێشی بەرخ"
type textarea "جگەر، سیەکان، گورچیلە و گونی فرێشی بەرخ"
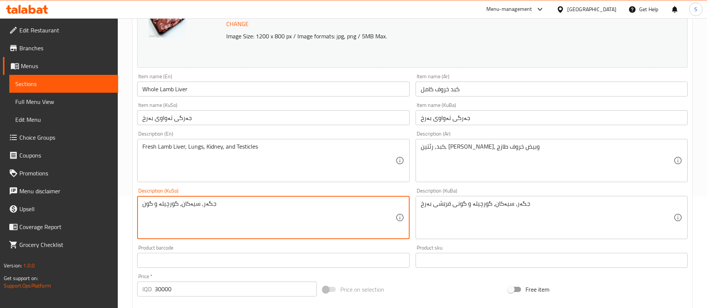
paste textarea "ی فرێشی بەرخ"
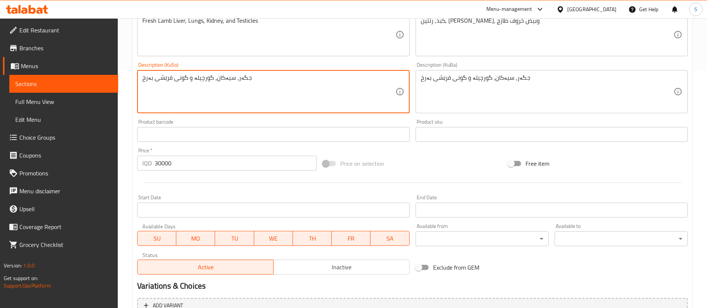
scroll to position [315, 0]
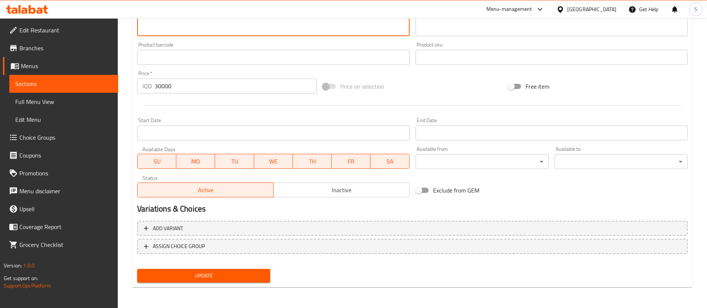
type textarea "جگەر، سیەکان، گورچیلە و گونی فرێشی بەرخ"
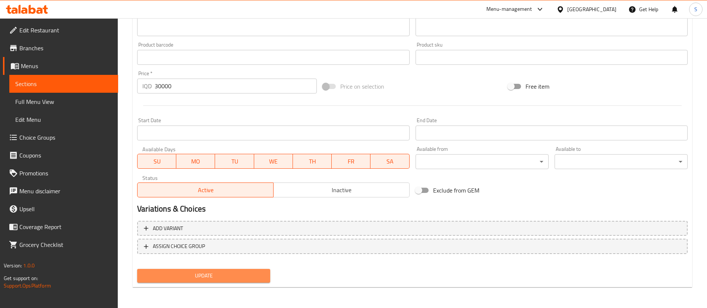
click at [236, 276] on span "Update" at bounding box center [203, 275] width 121 height 9
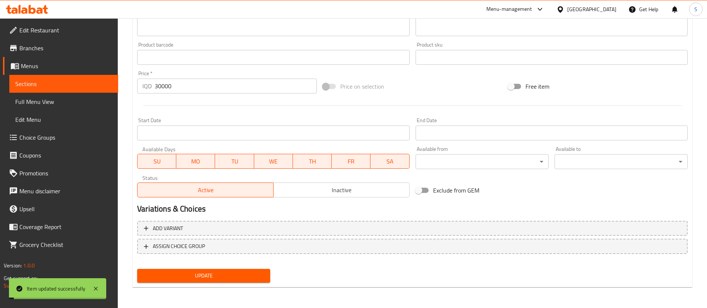
scroll to position [0, 0]
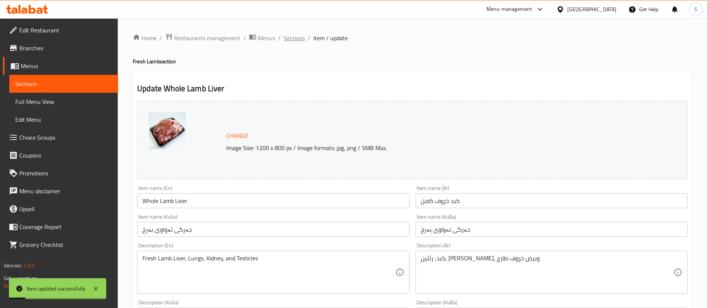
click at [293, 38] on span "Sections" at bounding box center [294, 38] width 21 height 9
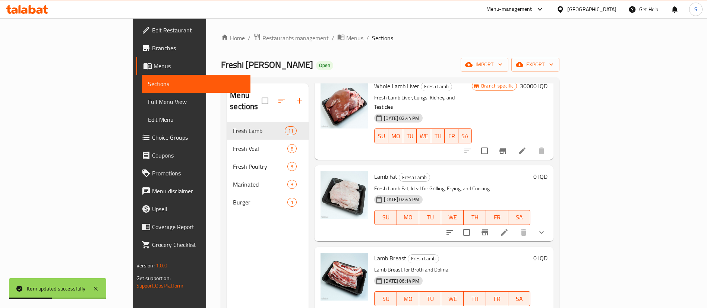
scroll to position [544, 0]
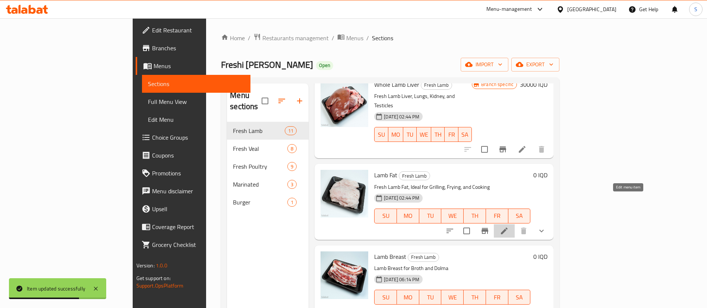
click at [509, 227] on icon at bounding box center [504, 231] width 9 height 9
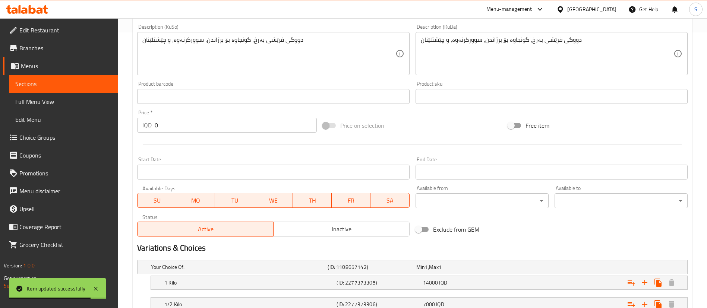
scroll to position [332, 0]
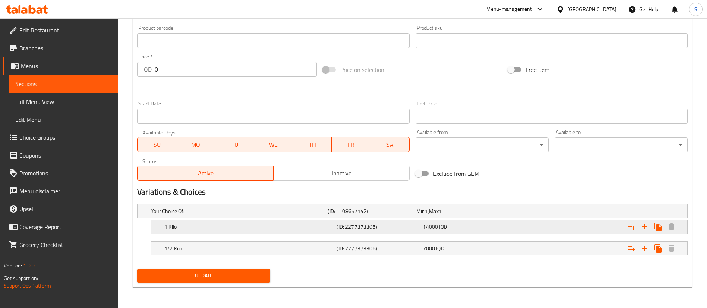
click at [449, 226] on div "14000 IQD" at bounding box center [464, 226] width 83 height 7
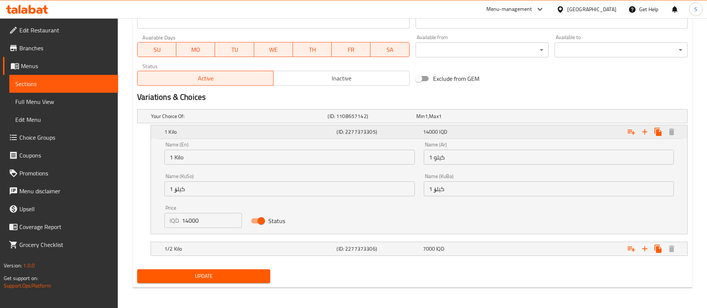
scroll to position [427, 0]
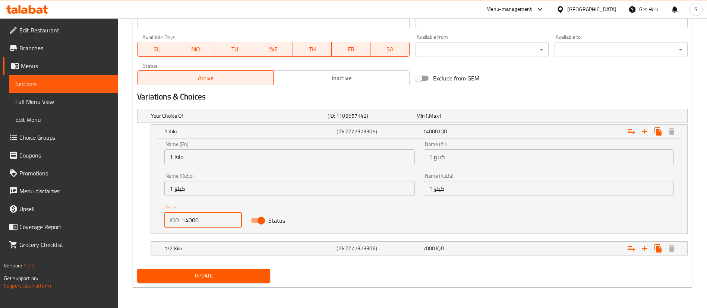
click at [188, 219] on input "14000" at bounding box center [212, 220] width 60 height 15
type input "12000"
click at [197, 246] on h5 "1/2 Kilo" at bounding box center [248, 248] width 169 height 7
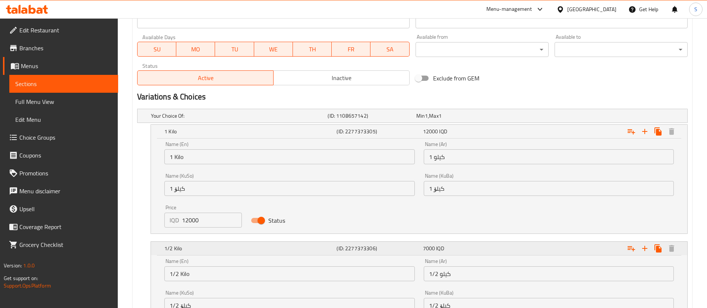
scroll to position [523, 0]
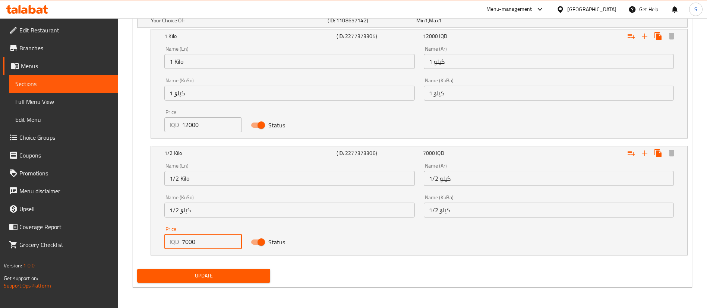
drag, startPoint x: 185, startPoint y: 241, endPoint x: 170, endPoint y: 241, distance: 15.3
click at [170, 241] on div "IQD 7000 Price" at bounding box center [203, 242] width 78 height 15
type input "6000"
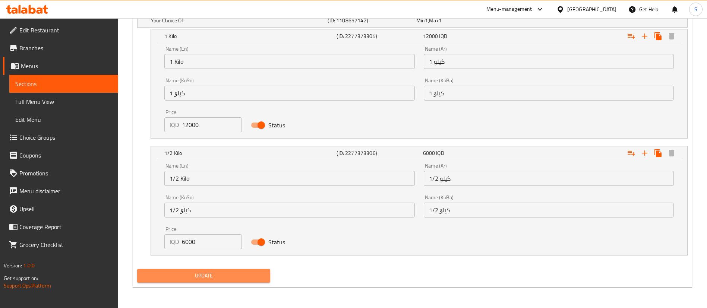
click at [246, 280] on span "Update" at bounding box center [203, 275] width 121 height 9
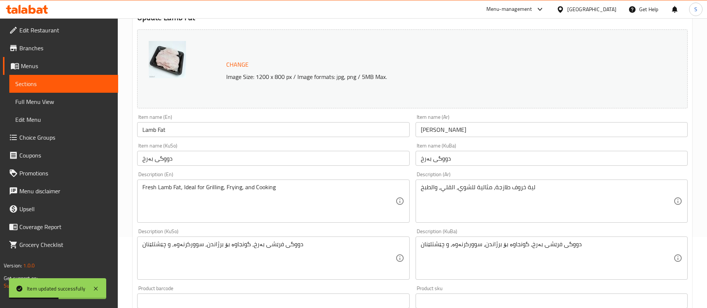
scroll to position [0, 0]
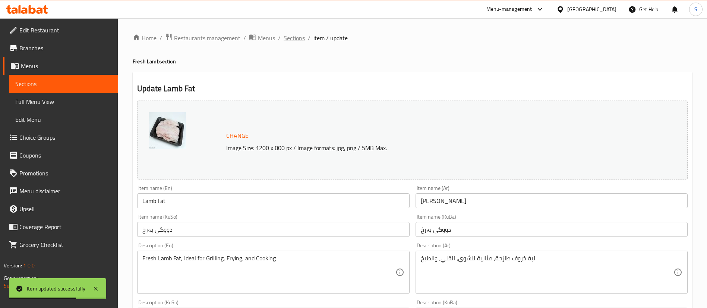
click at [293, 41] on span "Sections" at bounding box center [294, 38] width 21 height 9
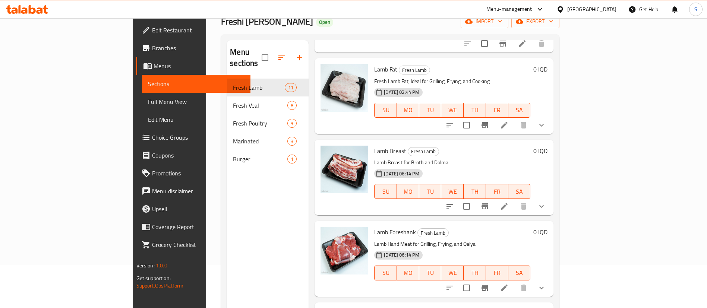
scroll to position [44, 0]
click at [509, 202] on icon at bounding box center [504, 206] width 9 height 9
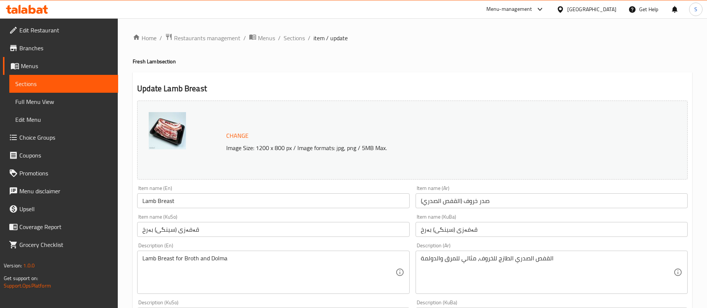
scroll to position [332, 0]
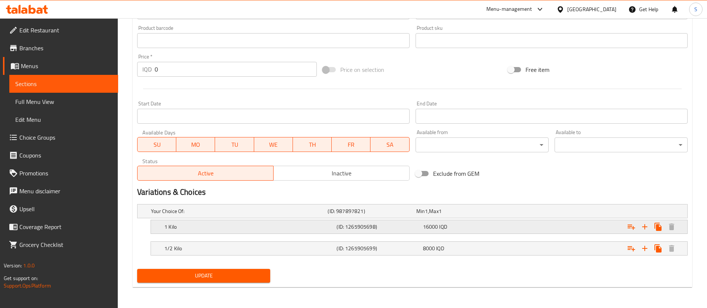
click at [547, 228] on div "Expand" at bounding box center [594, 227] width 172 height 16
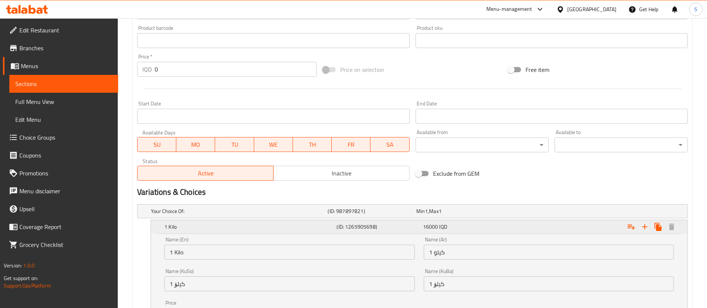
scroll to position [427, 0]
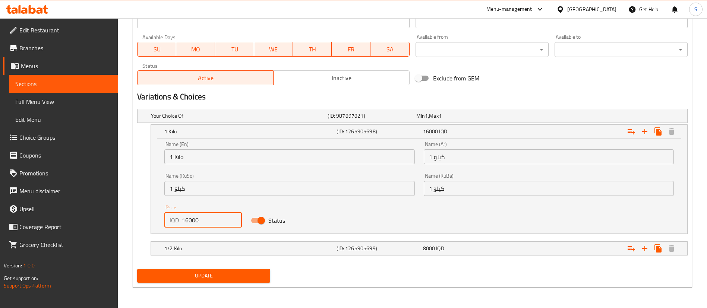
click at [189, 220] on input "16000" at bounding box center [212, 220] width 60 height 15
type input "13000"
click at [207, 244] on div "1/2 Kilo" at bounding box center [249, 249] width 172 height 10
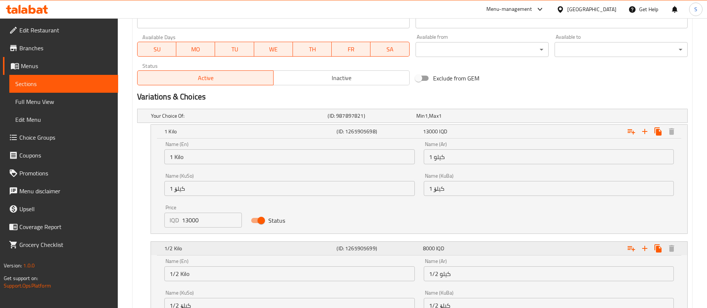
scroll to position [523, 0]
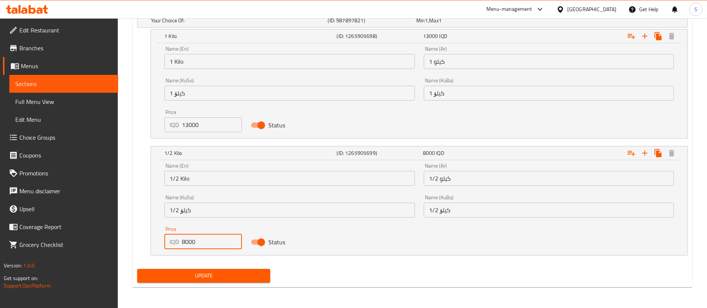
click at [185, 241] on input "8000" at bounding box center [212, 242] width 60 height 15
type input "6500"
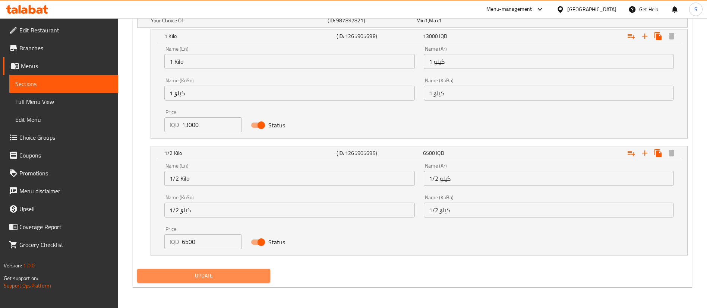
click at [212, 273] on span "Update" at bounding box center [203, 275] width 121 height 9
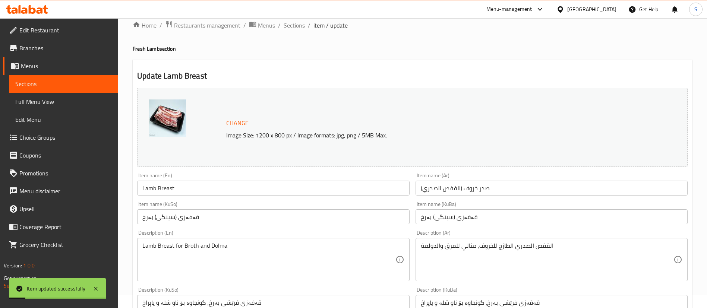
scroll to position [0, 0]
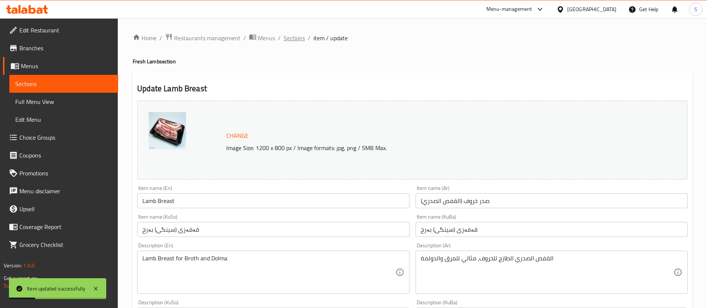
click at [289, 37] on span "Sections" at bounding box center [294, 38] width 21 height 9
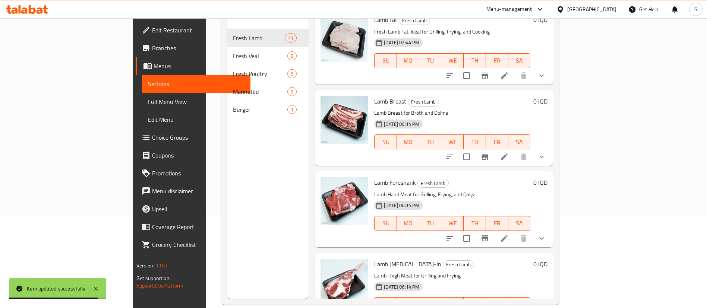
scroll to position [104, 0]
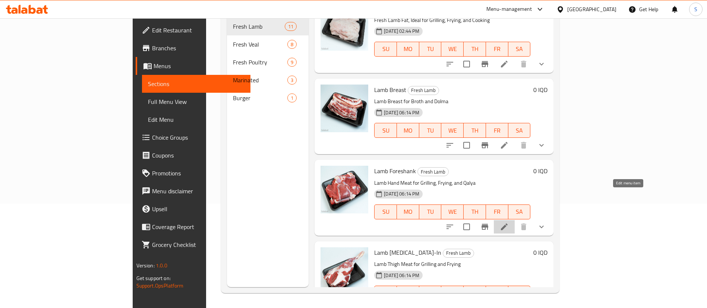
click at [509, 223] on icon at bounding box center [504, 227] width 9 height 9
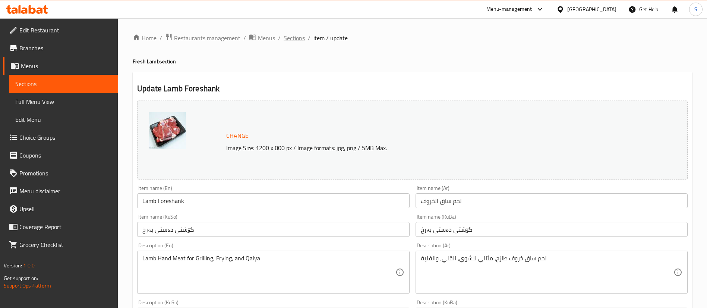
click at [296, 34] on span "Sections" at bounding box center [294, 38] width 21 height 9
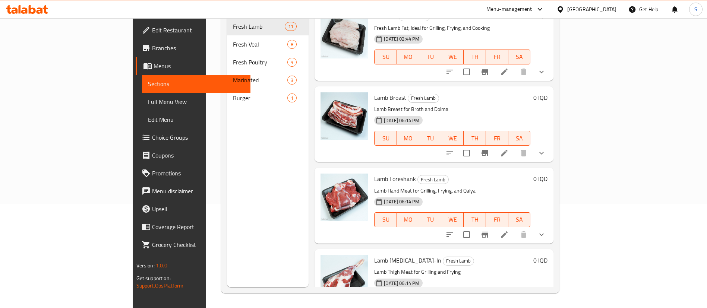
scroll to position [606, 0]
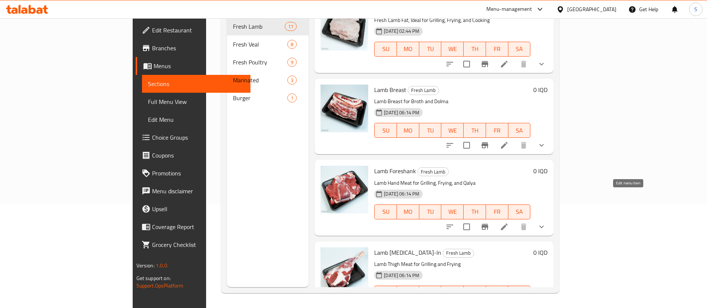
click at [509, 223] on icon at bounding box center [504, 227] width 9 height 9
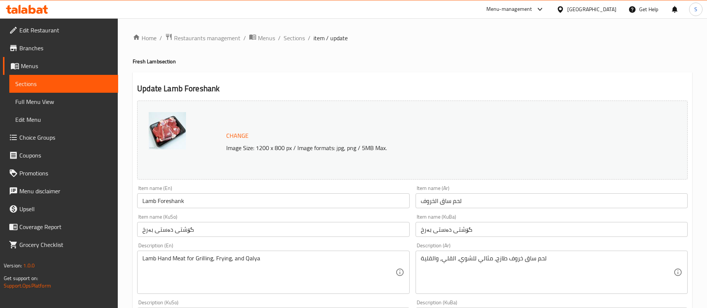
scroll to position [332, 0]
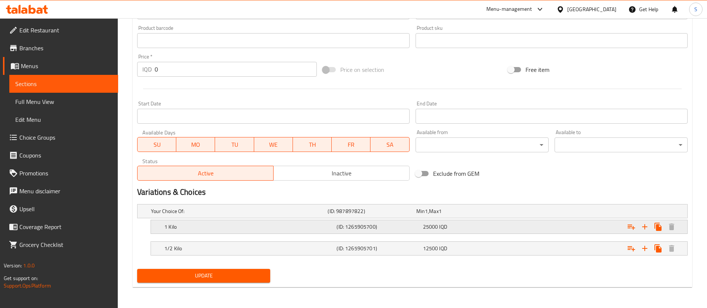
click at [390, 230] on h5 "(ID: 1265905700)" at bounding box center [378, 226] width 83 height 7
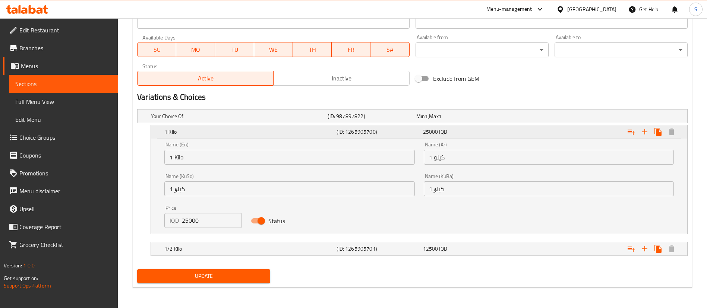
scroll to position [427, 0]
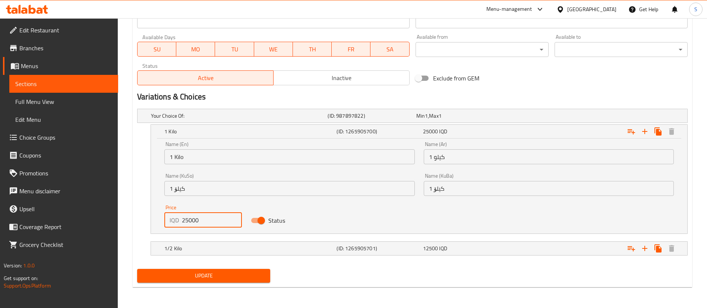
click at [185, 224] on input "25000" at bounding box center [212, 220] width 60 height 15
type input "23000"
click at [201, 250] on h5 "1/2 Kilo" at bounding box center [248, 248] width 169 height 7
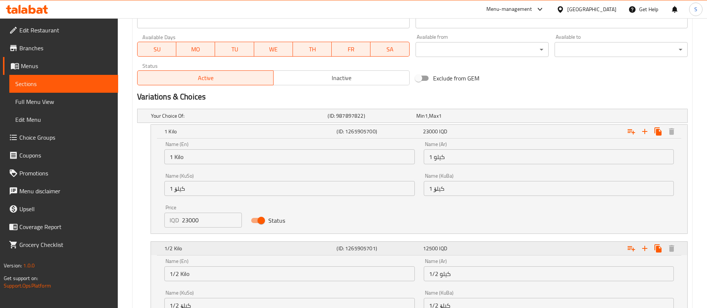
scroll to position [523, 0]
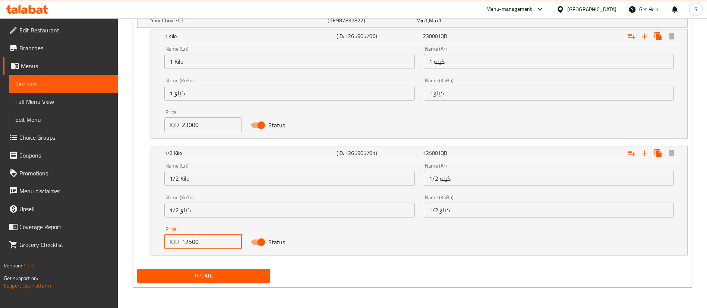
click at [189, 242] on input "12500" at bounding box center [212, 242] width 60 height 15
click at [186, 242] on input "12500" at bounding box center [212, 242] width 60 height 15
type input "11500"
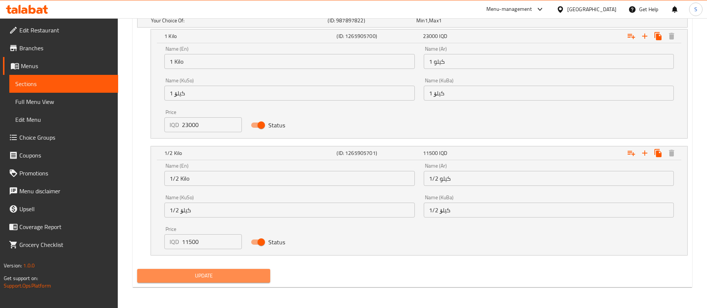
click at [213, 273] on span "Update" at bounding box center [203, 275] width 121 height 9
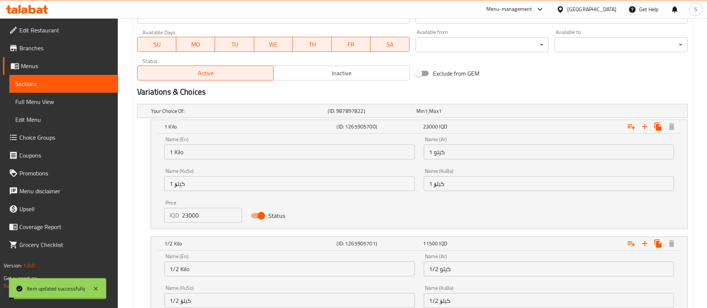
scroll to position [0, 0]
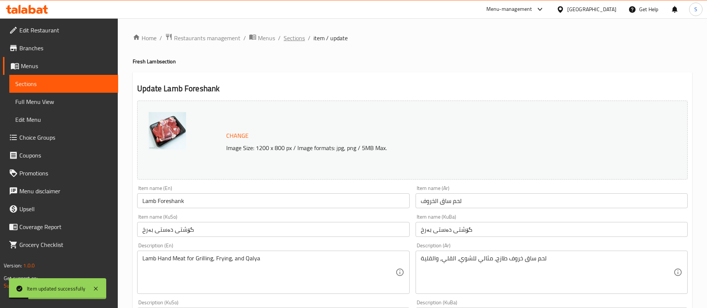
click at [293, 39] on span "Sections" at bounding box center [294, 38] width 21 height 9
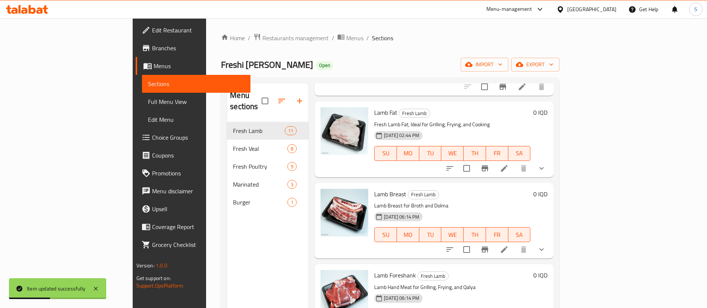
scroll to position [104, 0]
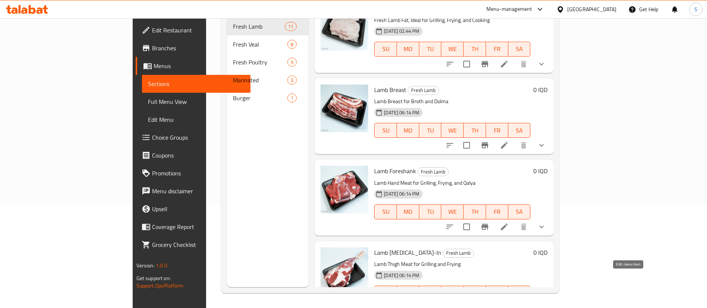
click at [509, 304] on icon at bounding box center [504, 308] width 9 height 9
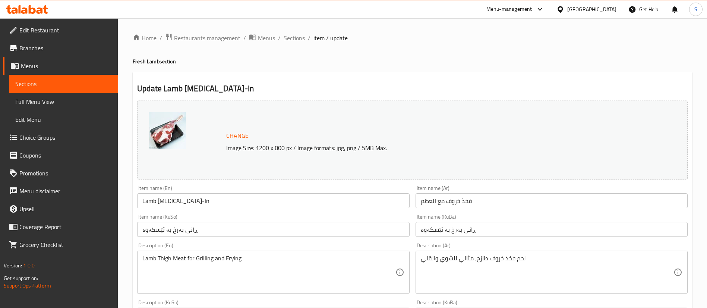
scroll to position [332, 0]
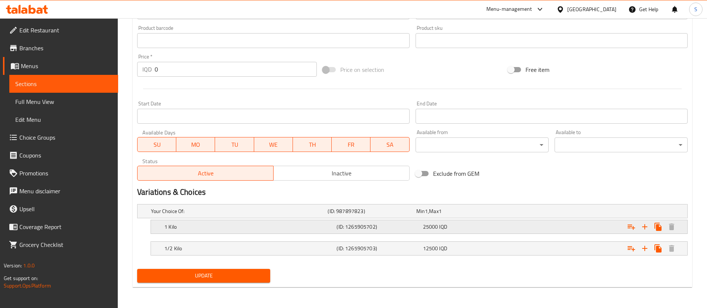
click at [229, 230] on h5 "1 Kilo" at bounding box center [248, 226] width 169 height 7
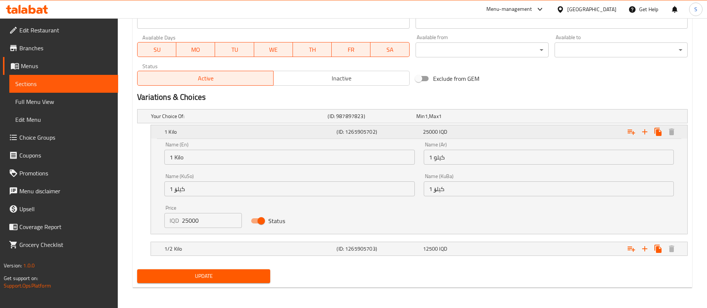
scroll to position [427, 0]
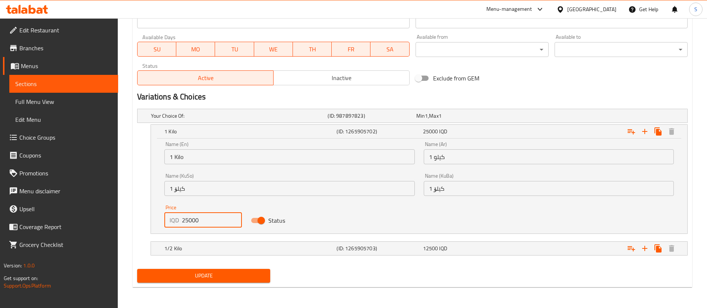
click at [188, 218] on input "25000" at bounding box center [212, 220] width 60 height 15
type input "23000"
click at [200, 241] on div "1/2 Kilo (ID: 1265905703) 12500 IQD" at bounding box center [421, 249] width 517 height 16
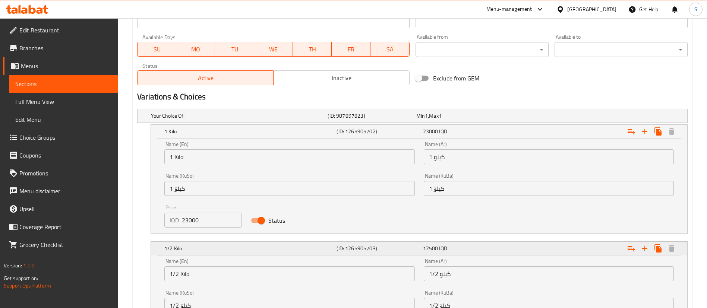
scroll to position [523, 0]
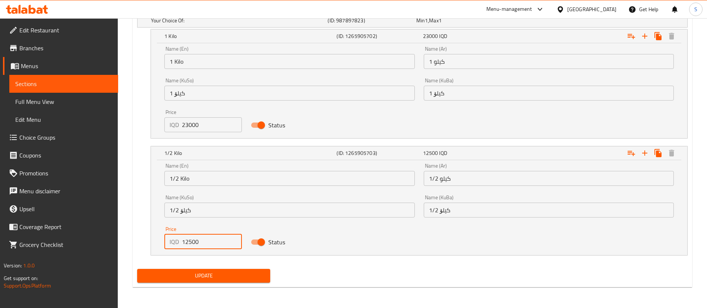
drag, startPoint x: 188, startPoint y: 240, endPoint x: 183, endPoint y: 240, distance: 5.2
click at [183, 240] on input "12500" at bounding box center [212, 242] width 60 height 15
type input "11500"
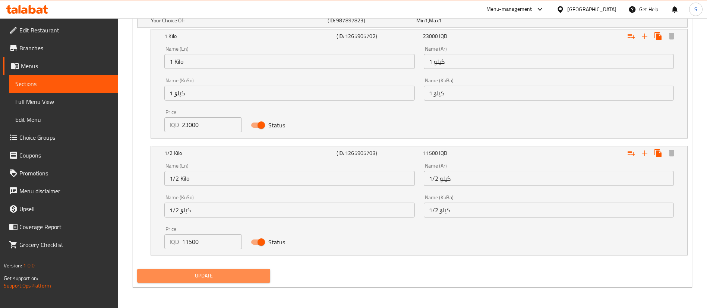
click at [226, 276] on span "Update" at bounding box center [203, 275] width 121 height 9
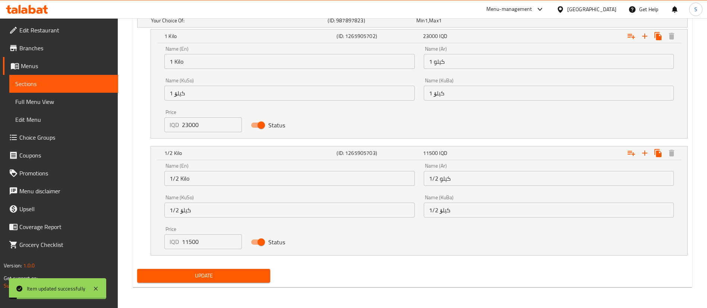
scroll to position [0, 0]
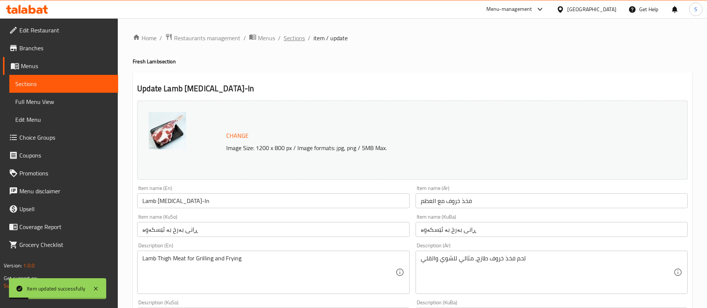
click at [301, 35] on span "Sections" at bounding box center [294, 38] width 21 height 9
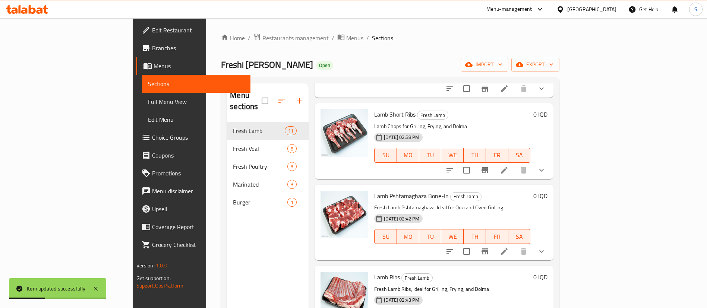
scroll to position [606, 0]
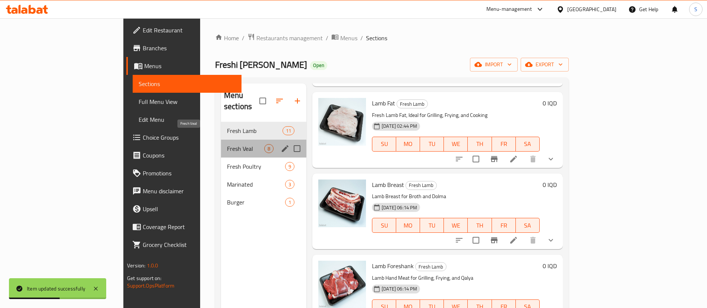
click at [227, 144] on span "Fresh Veal" at bounding box center [245, 148] width 37 height 9
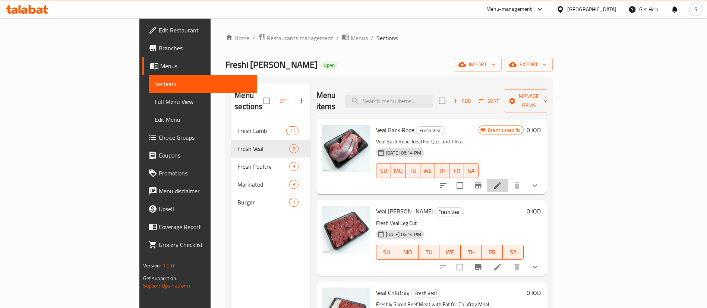
click at [508, 179] on li at bounding box center [497, 185] width 21 height 13
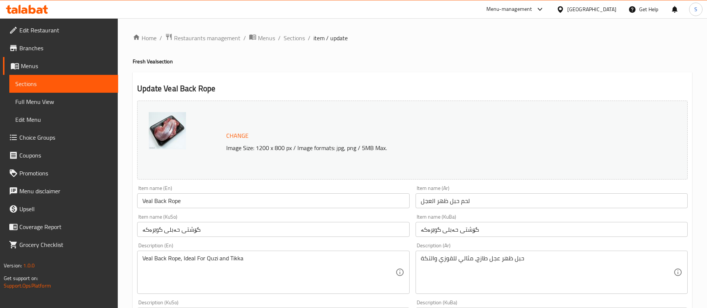
click at [296, 41] on span "Sections" at bounding box center [294, 38] width 21 height 9
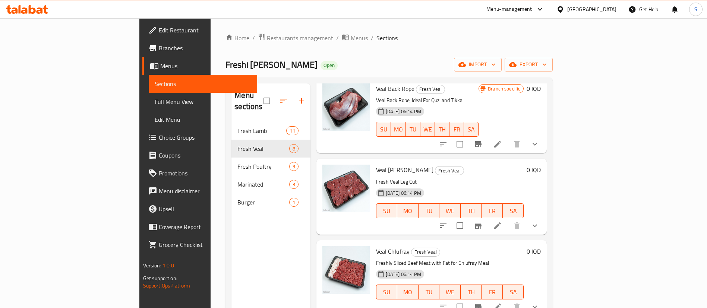
scroll to position [50, 0]
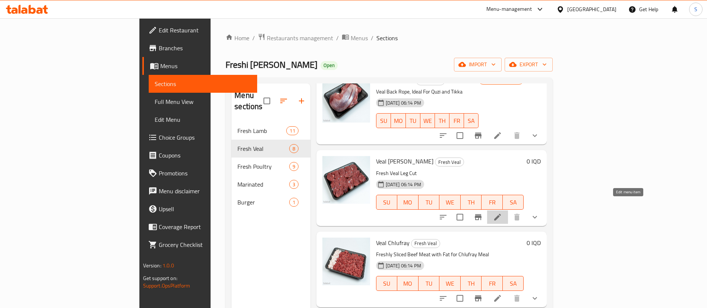
click at [501, 214] on icon at bounding box center [497, 217] width 7 height 7
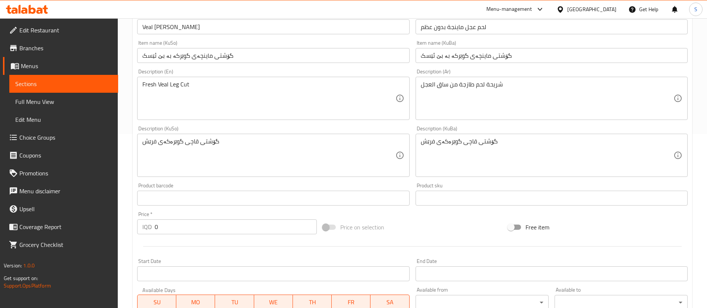
scroll to position [332, 0]
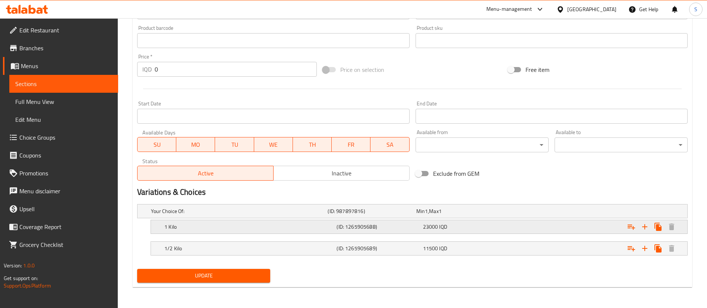
click at [374, 224] on h5 "(ID: 1265905688)" at bounding box center [378, 226] width 83 height 7
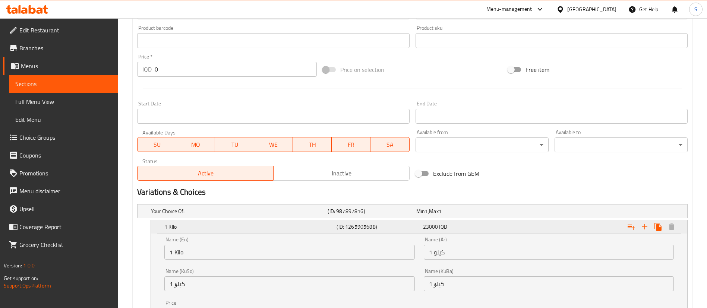
scroll to position [427, 0]
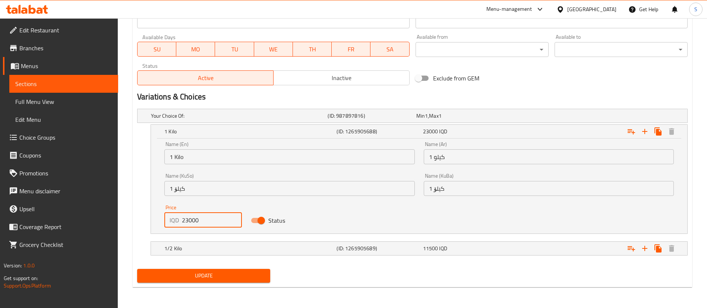
click at [185, 220] on input "23000" at bounding box center [212, 220] width 60 height 15
type input "21000"
click at [196, 241] on div "1/2 Kilo (ID: 1265905689) 11500 IQD" at bounding box center [421, 249] width 517 height 16
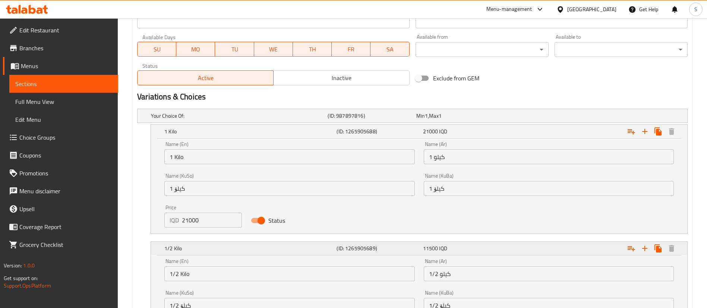
scroll to position [523, 0]
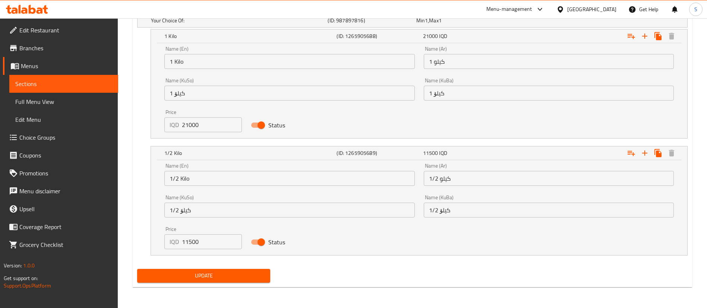
click at [188, 241] on input "11500" at bounding box center [212, 242] width 60 height 15
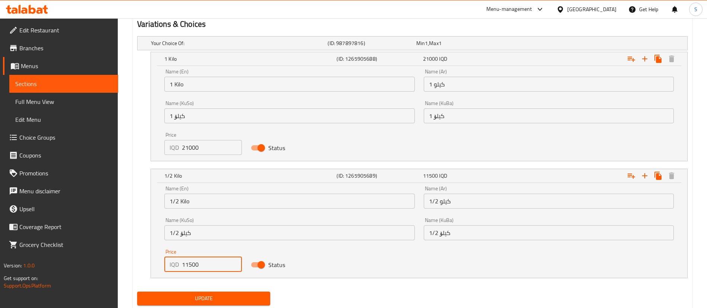
scroll to position [511, 0]
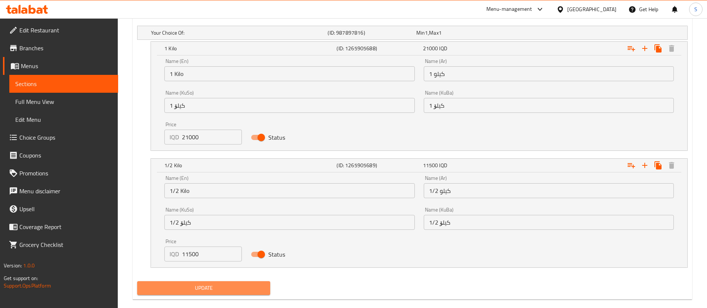
click at [217, 285] on span "Update" at bounding box center [203, 288] width 121 height 9
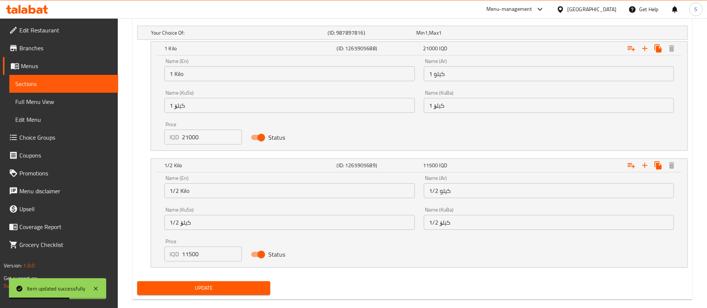
click at [191, 252] on input "11500" at bounding box center [212, 254] width 60 height 15
type input "10500"
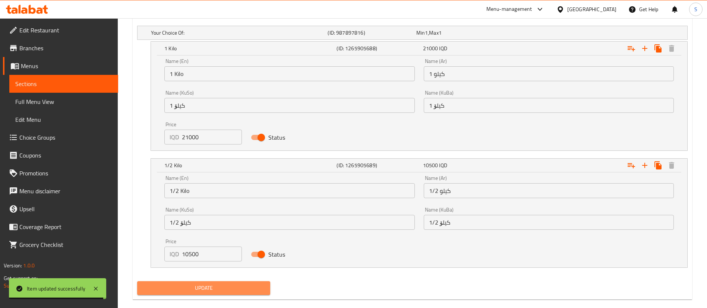
click at [212, 288] on span "Update" at bounding box center [203, 288] width 121 height 9
drag, startPoint x: 274, startPoint y: 170, endPoint x: 222, endPoint y: 291, distance: 132.0
click at [222, 291] on span "Update" at bounding box center [203, 288] width 121 height 9
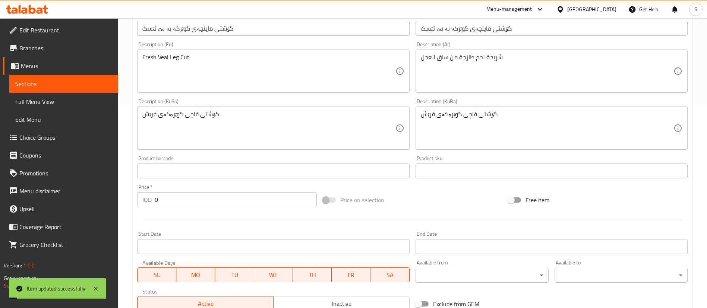
scroll to position [0, 0]
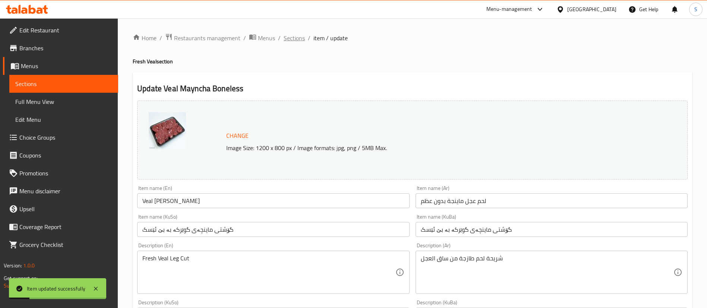
click at [291, 37] on span "Sections" at bounding box center [294, 38] width 21 height 9
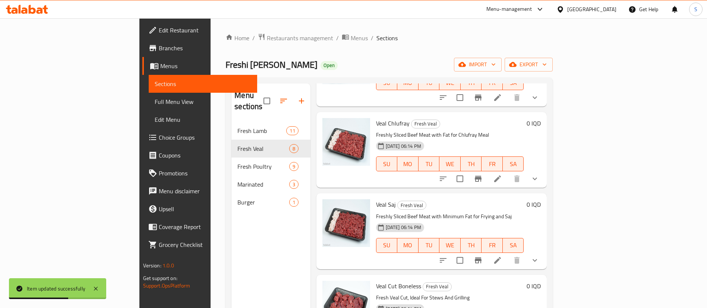
scroll to position [170, 0]
click at [501, 175] on icon at bounding box center [497, 178] width 7 height 7
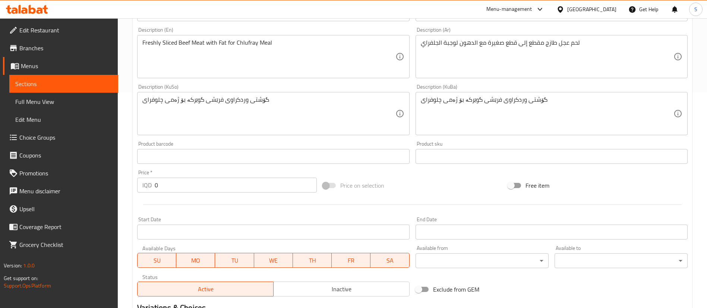
scroll to position [332, 0]
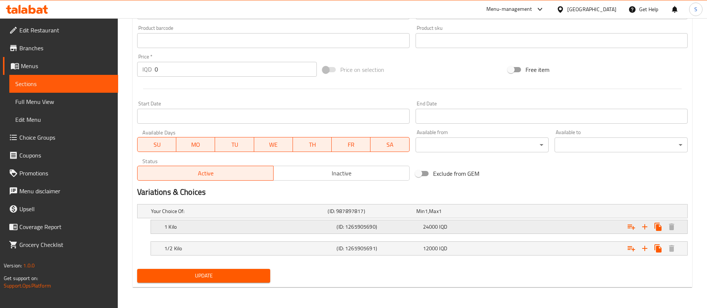
click at [384, 228] on h5 "(ID: 1265905690)" at bounding box center [378, 226] width 83 height 7
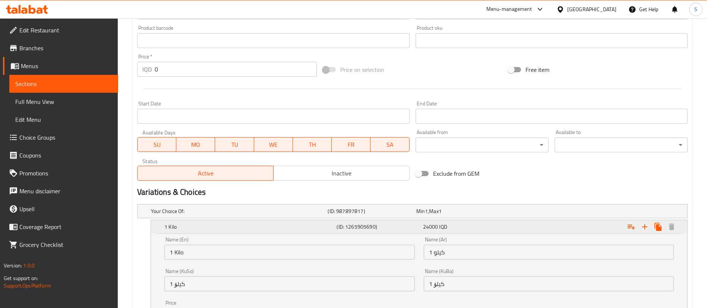
scroll to position [427, 0]
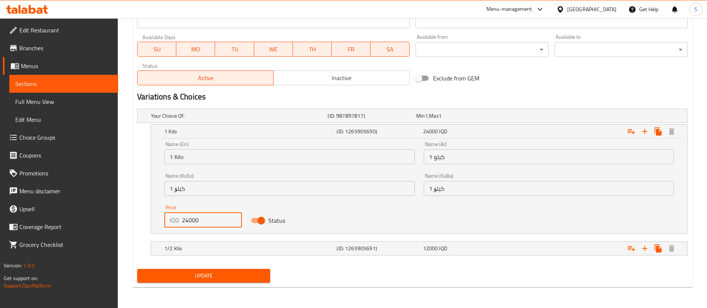
click at [189, 222] on input "24000" at bounding box center [212, 220] width 60 height 15
type input "22000"
click at [202, 244] on div "1/2 Kilo" at bounding box center [249, 249] width 172 height 10
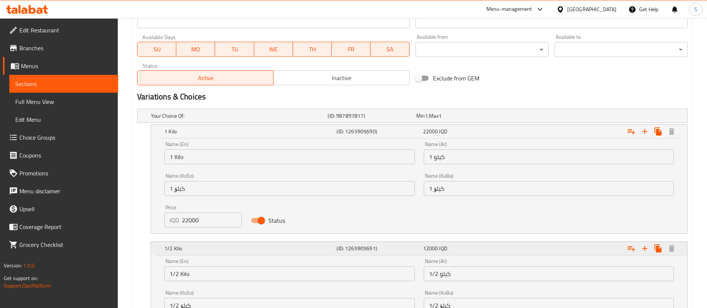
scroll to position [523, 0]
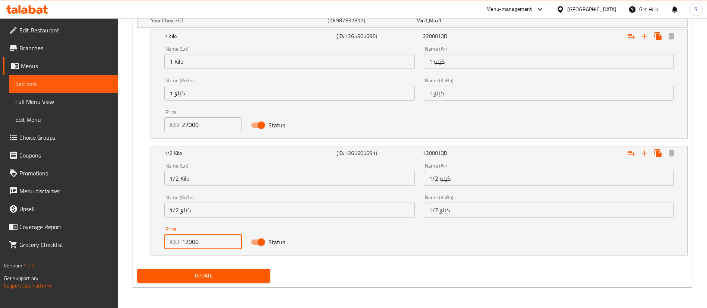
drag, startPoint x: 188, startPoint y: 239, endPoint x: 183, endPoint y: 239, distance: 4.5
click at [183, 239] on input "12000" at bounding box center [212, 242] width 60 height 15
type input "11000"
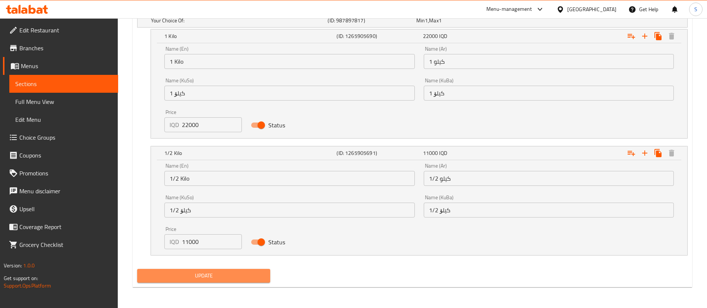
click at [217, 277] on span "Update" at bounding box center [203, 275] width 121 height 9
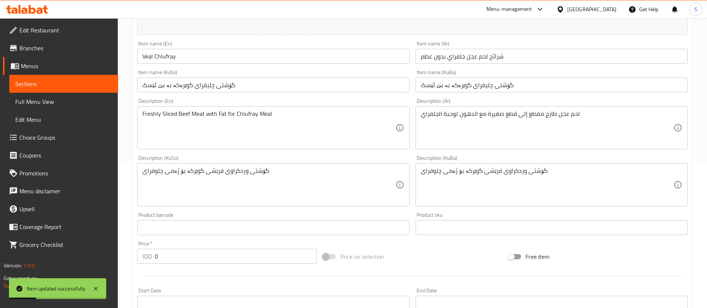
scroll to position [0, 0]
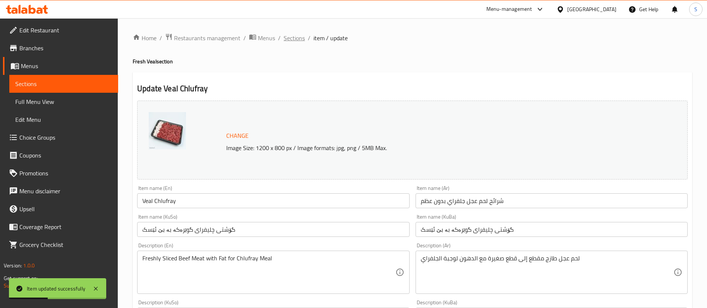
click at [299, 39] on span "Sections" at bounding box center [294, 38] width 21 height 9
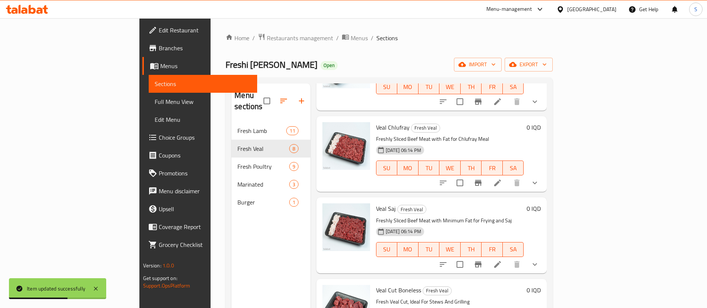
scroll to position [166, 0]
click at [502, 260] on icon at bounding box center [497, 264] width 9 height 9
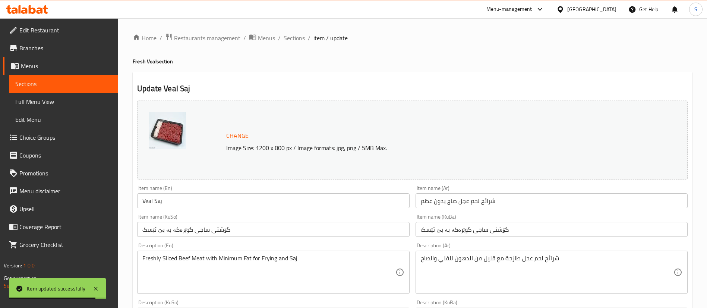
scroll to position [332, 0]
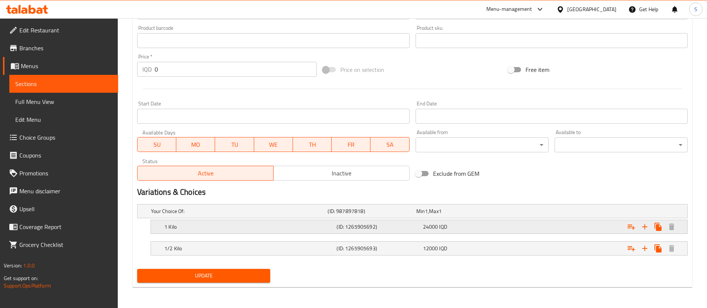
click at [298, 227] on h5 "1 Kilo" at bounding box center [248, 226] width 169 height 7
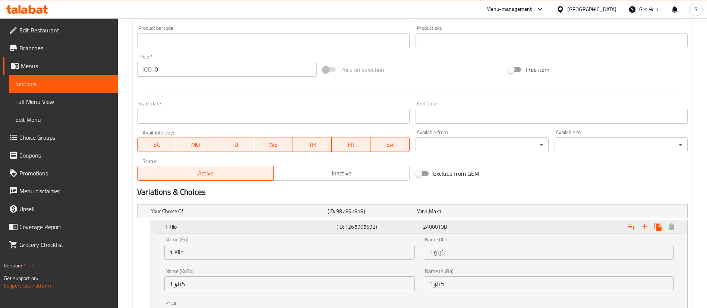
scroll to position [427, 0]
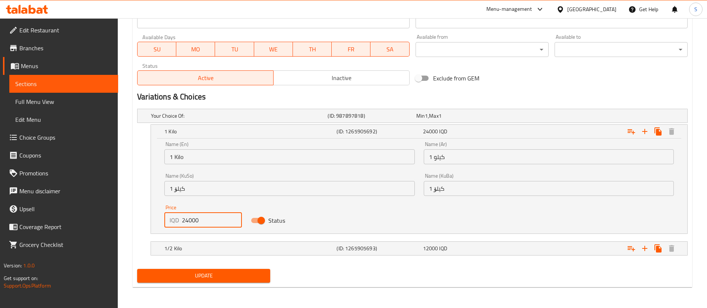
click at [189, 219] on input "24000" at bounding box center [212, 220] width 60 height 15
type input "22000"
click at [194, 251] on h5 "1/2 Kilo" at bounding box center [248, 248] width 169 height 7
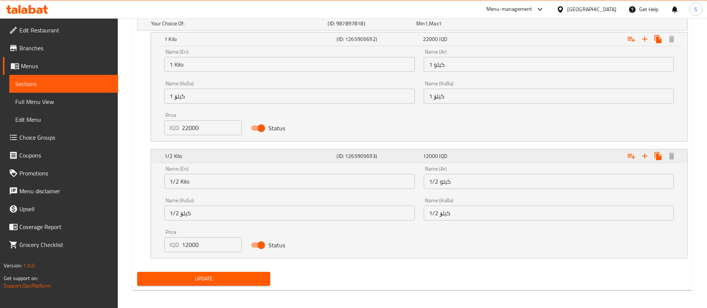
scroll to position [523, 0]
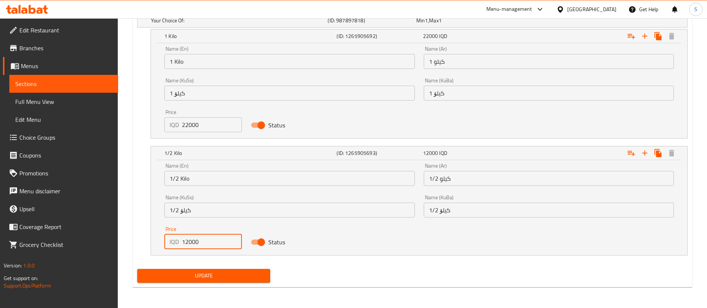
click at [185, 244] on input "12000" at bounding box center [212, 242] width 60 height 15
type input "11000"
click at [212, 275] on span "Update" at bounding box center [203, 275] width 121 height 9
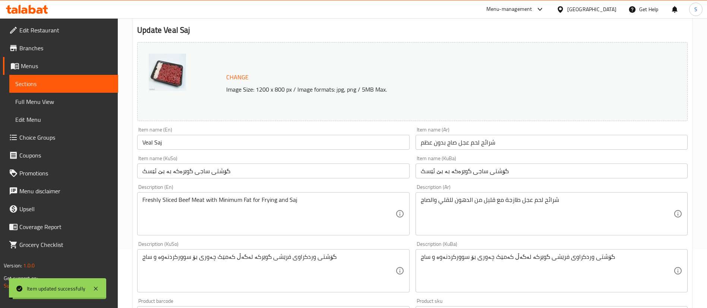
scroll to position [13, 0]
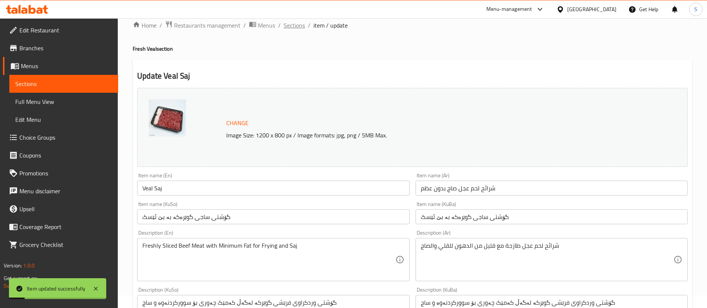
click at [292, 23] on span "Sections" at bounding box center [294, 25] width 21 height 9
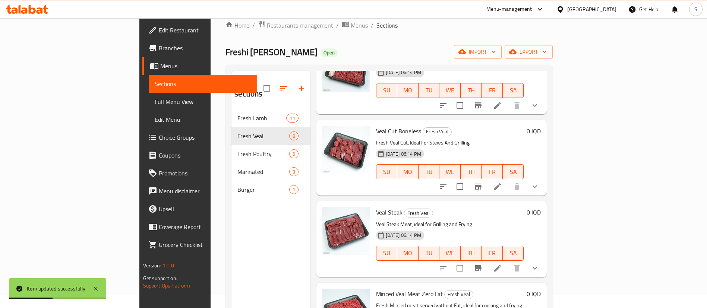
scroll to position [315, 0]
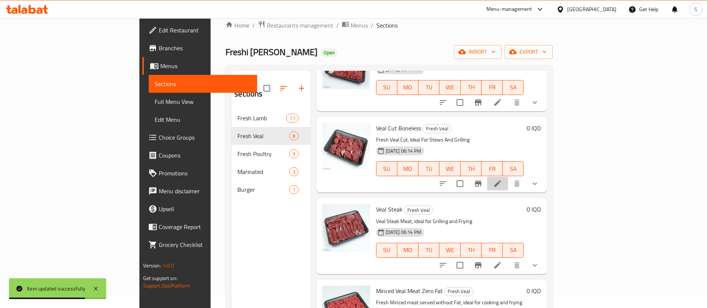
click at [508, 177] on li at bounding box center [497, 183] width 21 height 13
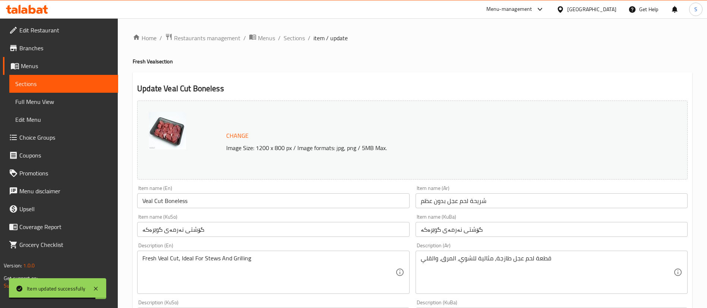
scroll to position [332, 0]
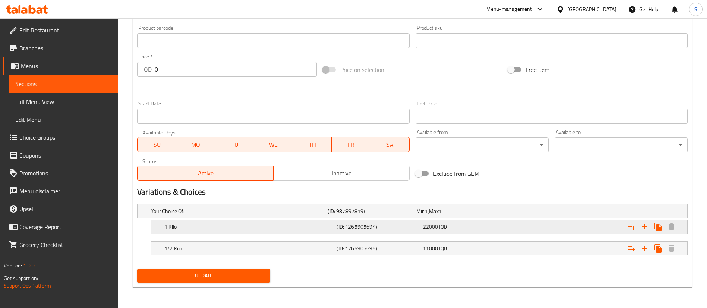
click at [307, 233] on div "1 Kilo (ID: 1265905694) 22000 IQD" at bounding box center [421, 227] width 517 height 16
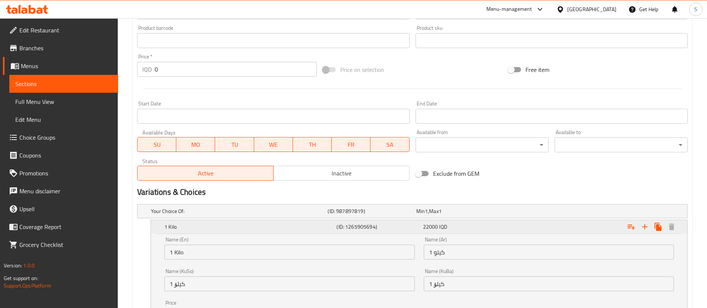
scroll to position [427, 0]
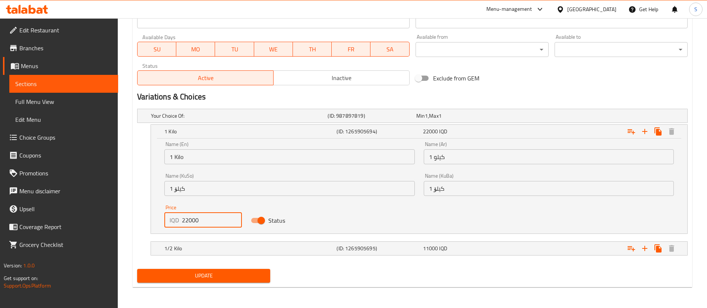
click at [188, 223] on input "22000" at bounding box center [212, 220] width 60 height 15
type input "21000"
click at [202, 244] on div "1/2 Kilo" at bounding box center [249, 249] width 172 height 10
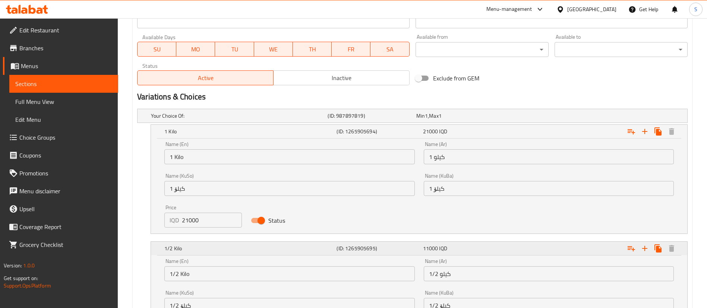
scroll to position [523, 0]
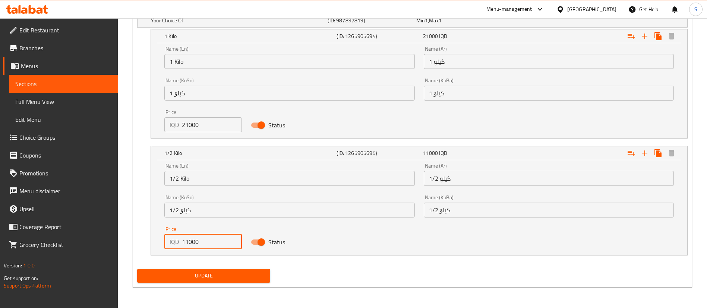
click at [188, 241] on input "11000" at bounding box center [212, 242] width 60 height 15
type input "10500"
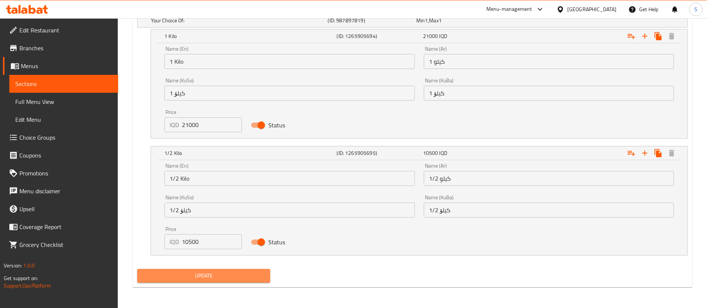
click at [228, 276] on span "Update" at bounding box center [203, 275] width 121 height 9
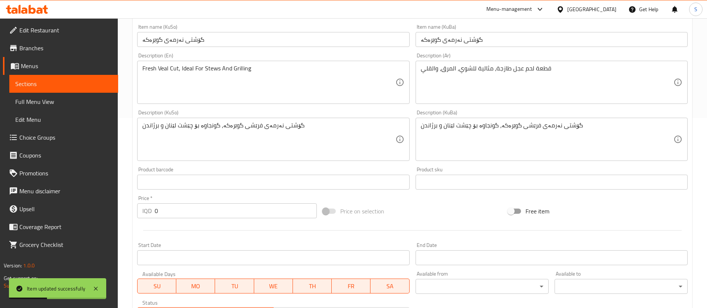
scroll to position [0, 0]
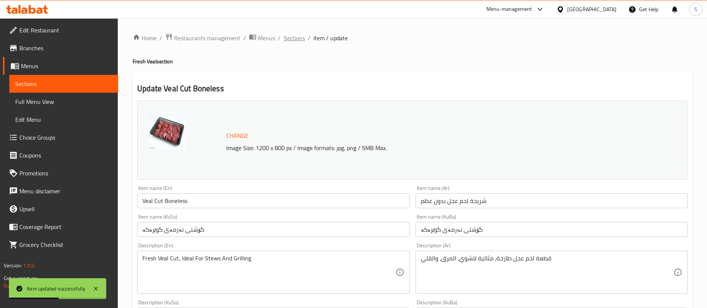
click at [294, 36] on span "Sections" at bounding box center [294, 38] width 21 height 9
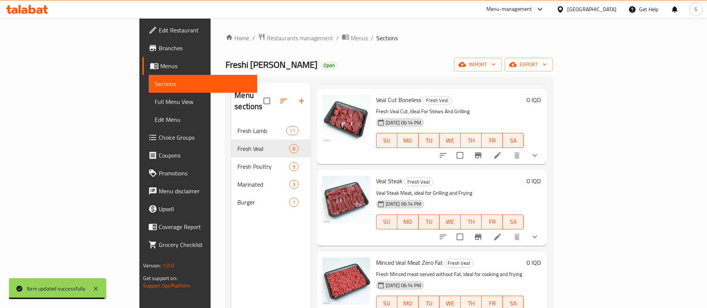
scroll to position [362, 0]
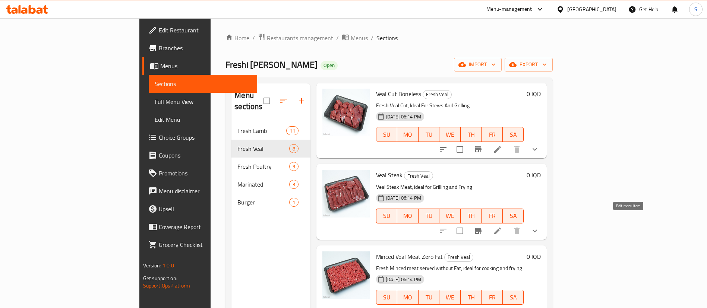
click at [501, 228] on icon at bounding box center [497, 231] width 7 height 7
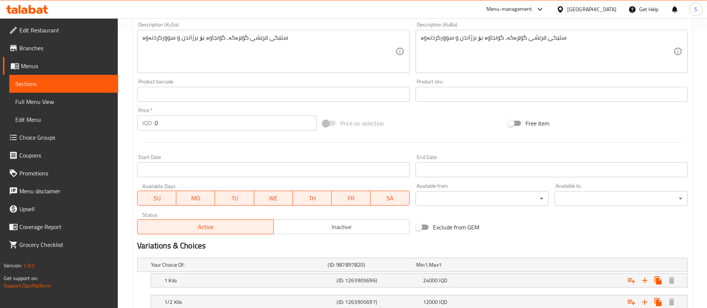
scroll to position [332, 0]
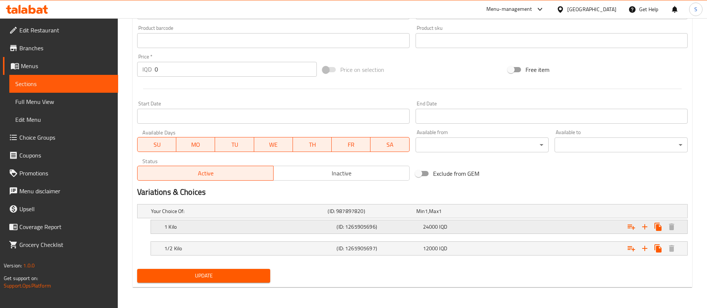
click at [296, 225] on h5 "1 Kilo" at bounding box center [248, 226] width 169 height 7
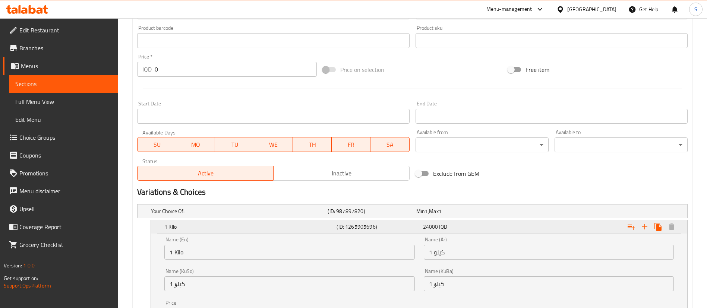
scroll to position [427, 0]
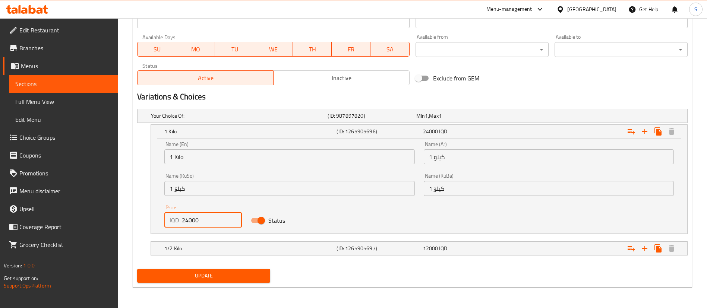
click at [185, 222] on input "24000" at bounding box center [212, 220] width 60 height 15
type input "22000"
click at [212, 245] on h5 "1/2 Kilo" at bounding box center [248, 248] width 169 height 7
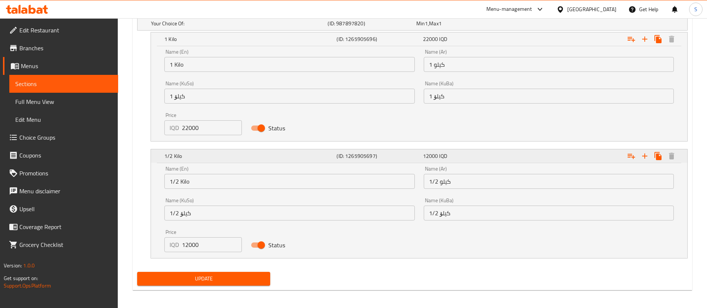
scroll to position [523, 0]
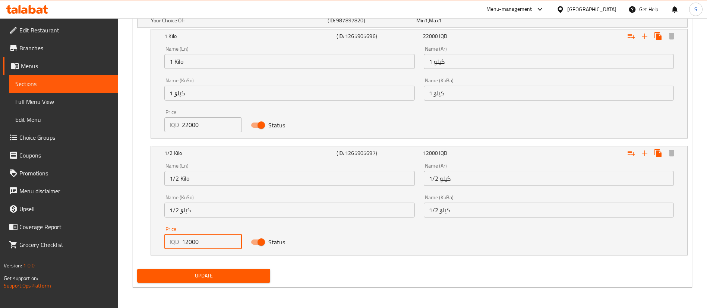
click at [186, 240] on input "12000" at bounding box center [212, 242] width 60 height 15
drag, startPoint x: 188, startPoint y: 240, endPoint x: 183, endPoint y: 239, distance: 4.6
click at [183, 239] on input "12000" at bounding box center [212, 242] width 60 height 15
type input "11000"
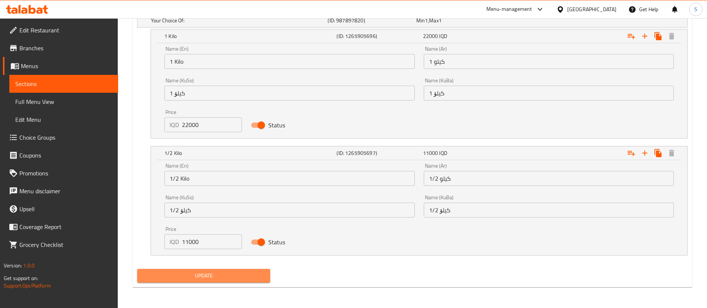
click at [232, 282] on button "Update" at bounding box center [203, 276] width 133 height 14
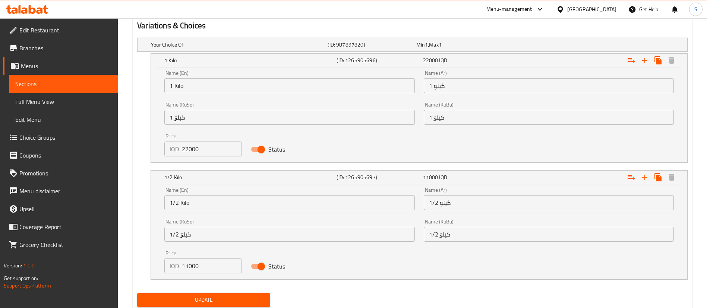
scroll to position [498, 0]
click at [200, 303] on span "Update" at bounding box center [203, 300] width 121 height 9
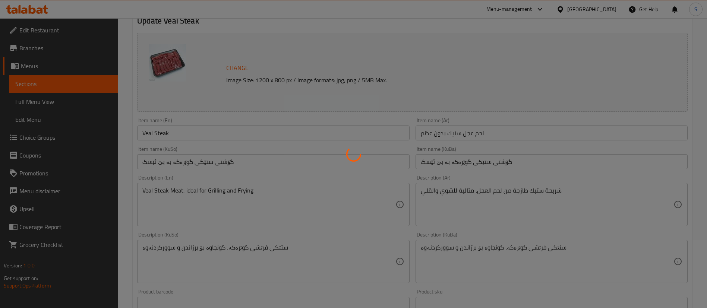
scroll to position [0, 0]
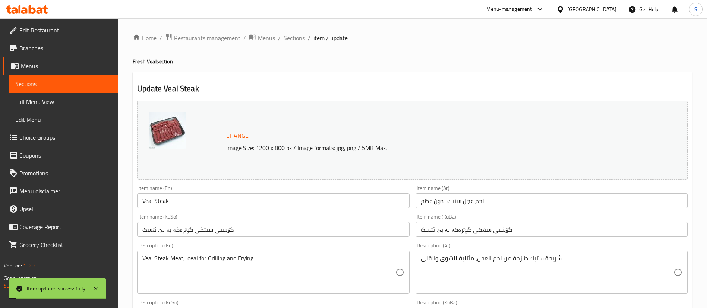
click at [300, 37] on span "Sections" at bounding box center [294, 38] width 21 height 9
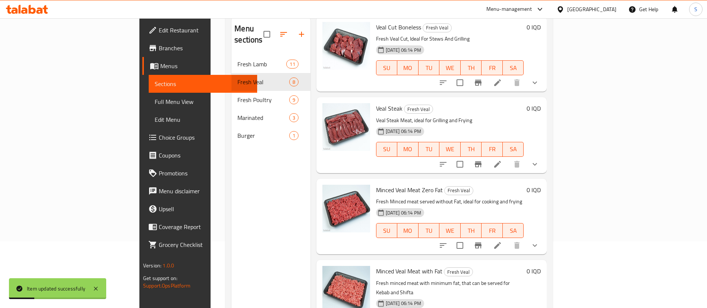
scroll to position [104, 0]
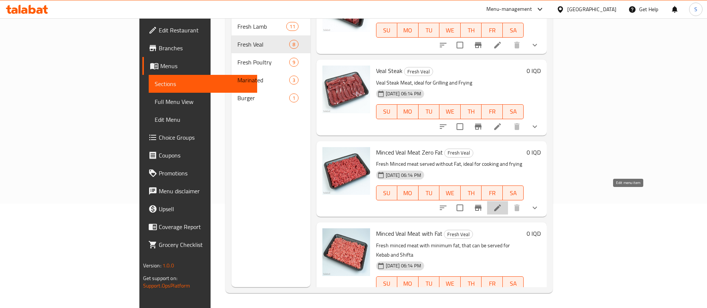
click at [501, 205] on icon at bounding box center [497, 208] width 7 height 7
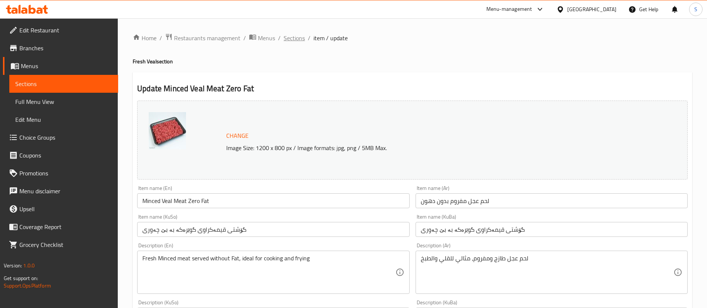
click at [293, 37] on span "Sections" at bounding box center [294, 38] width 21 height 9
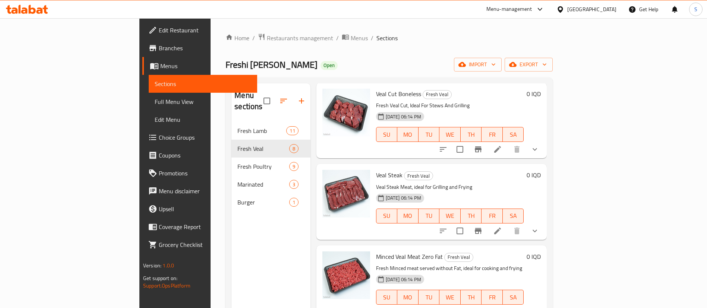
scroll to position [104, 0]
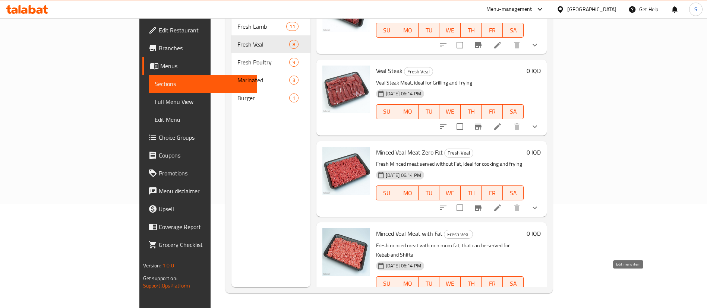
click at [502, 295] on icon at bounding box center [497, 299] width 9 height 9
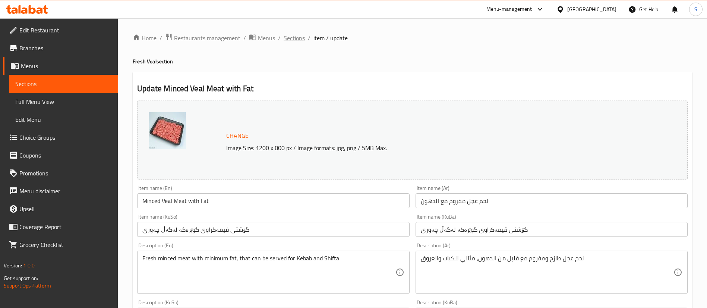
click at [296, 36] on span "Sections" at bounding box center [294, 38] width 21 height 9
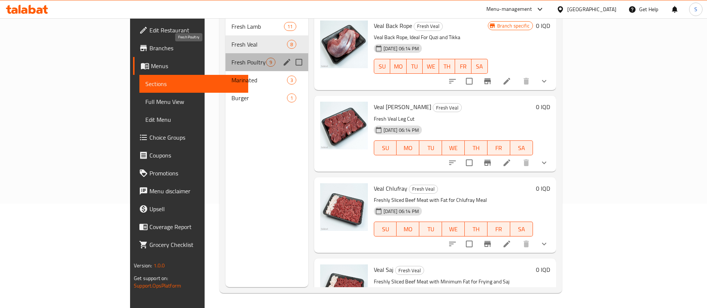
click at [232, 58] on span "Fresh Poultry" at bounding box center [249, 62] width 35 height 9
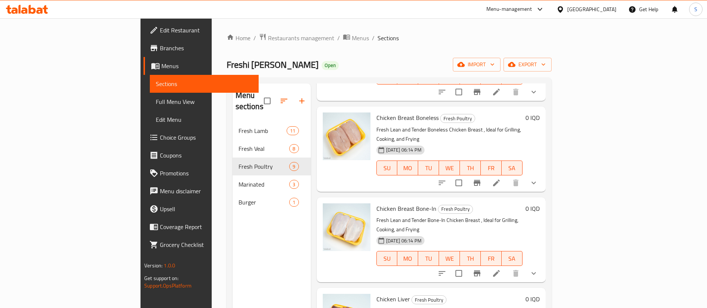
scroll to position [95, 0]
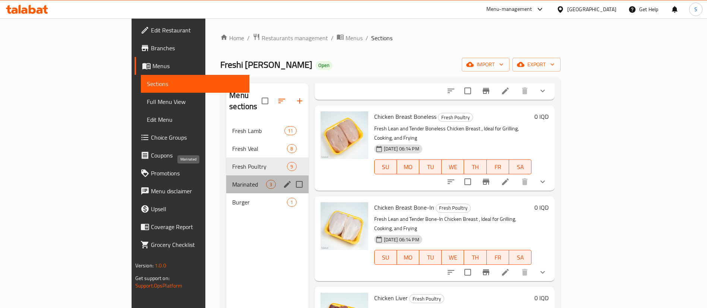
click at [232, 180] on span "Marinated" at bounding box center [249, 184] width 34 height 9
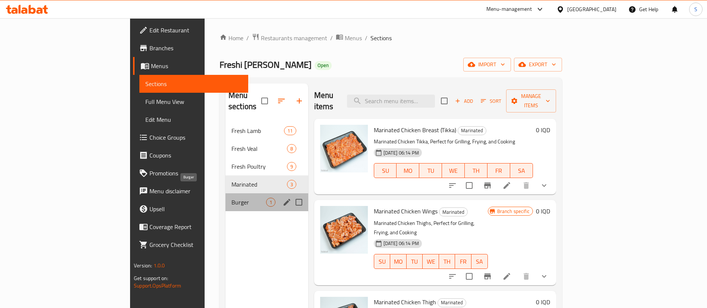
click at [232, 198] on span "Burger" at bounding box center [249, 202] width 35 height 9
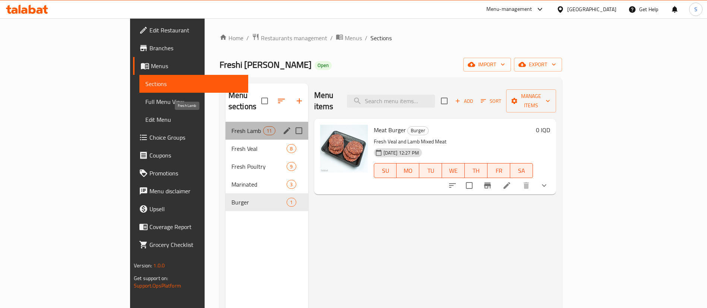
click at [232, 126] on span "Fresh Lamb" at bounding box center [248, 130] width 32 height 9
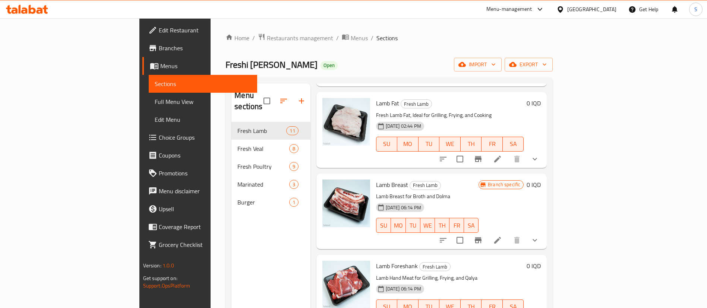
scroll to position [104, 0]
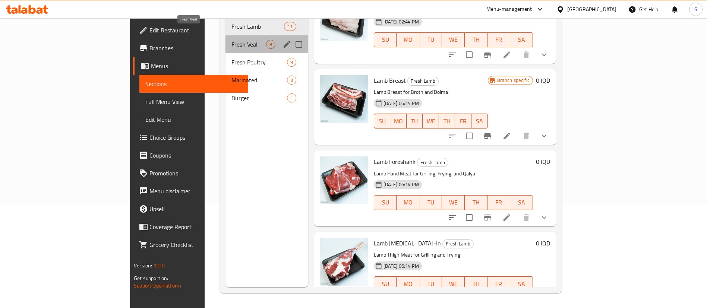
click at [232, 40] on span "Fresh Veal" at bounding box center [249, 44] width 35 height 9
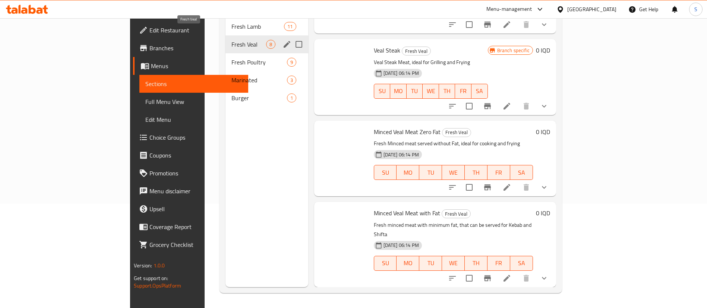
scroll to position [362, 0]
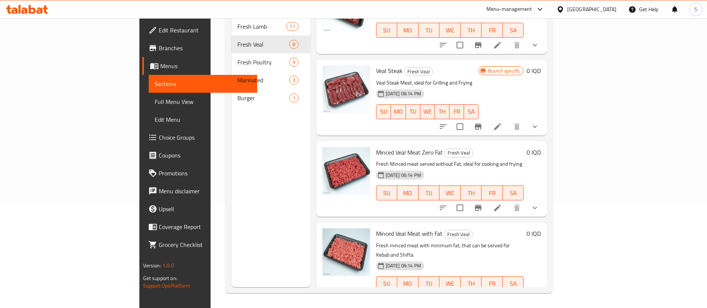
click at [376, 147] on span "Minced Veal Meat Zero Fat" at bounding box center [409, 152] width 67 height 11
copy h6 "Minced Veal Meat Zero Fat"
click at [376, 228] on span "Minced Veal Meat with Fat" at bounding box center [409, 233] width 66 height 11
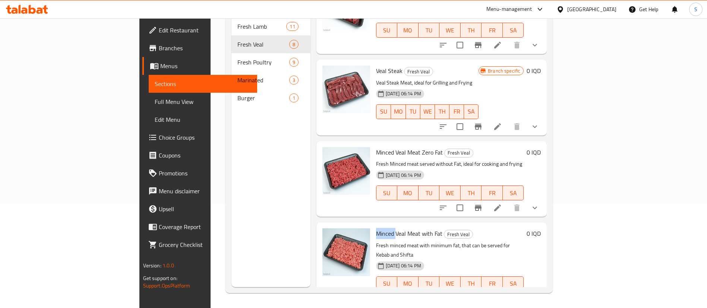
click at [376, 228] on span "Minced Veal Meat with Fat" at bounding box center [409, 233] width 66 height 11
copy h6 "Minced Veal Meat with Fat"
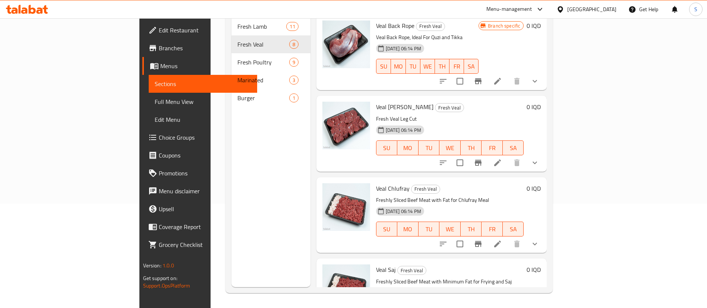
scroll to position [0, 0]
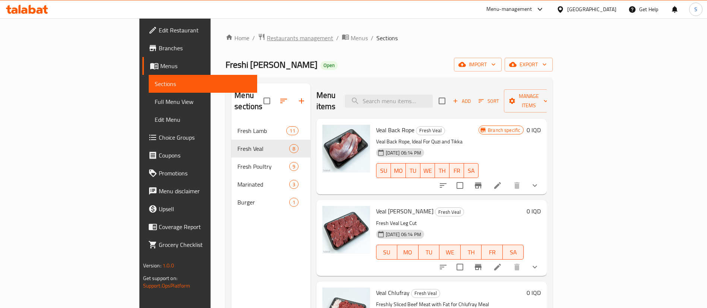
click at [267, 37] on span "Restaurants management" at bounding box center [300, 38] width 66 height 9
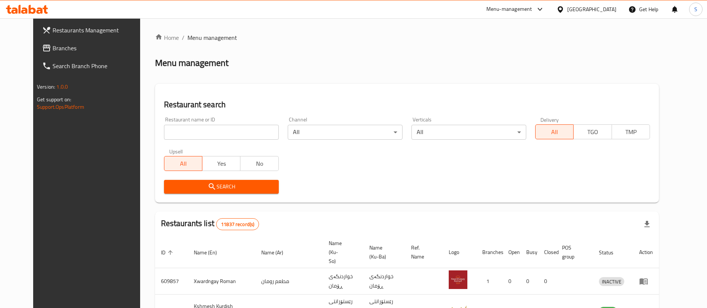
click at [215, 131] on div "Home / Menu management Menu management Restaurant search Restaurant name or ID …" at bounding box center [407, 287] width 504 height 508
click at [215, 131] on input "search" at bounding box center [221, 132] width 115 height 15
type input "freshi"
click at [183, 187] on span "Search" at bounding box center [221, 186] width 103 height 9
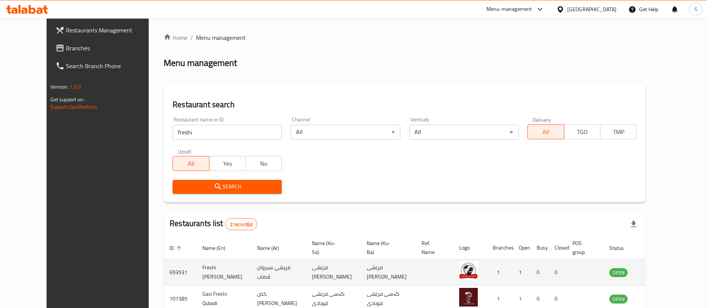
click at [164, 263] on td "693531" at bounding box center [180, 273] width 33 height 26
copy td "693531"
click at [211, 261] on td "Freshi [PERSON_NAME]" at bounding box center [224, 273] width 55 height 26
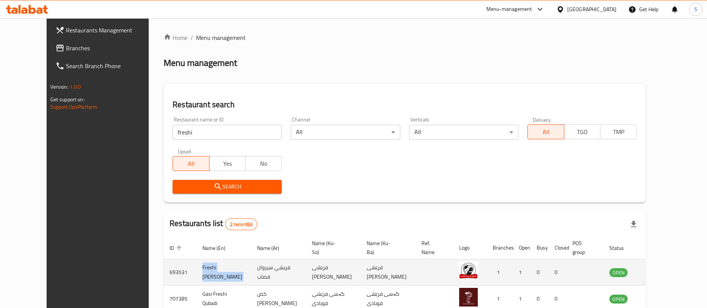
click at [211, 261] on td "Freshi [PERSON_NAME]" at bounding box center [224, 273] width 55 height 26
copy td "Freshi [PERSON_NAME]"
click at [657, 270] on icon "enhanced table" at bounding box center [653, 273] width 8 height 6
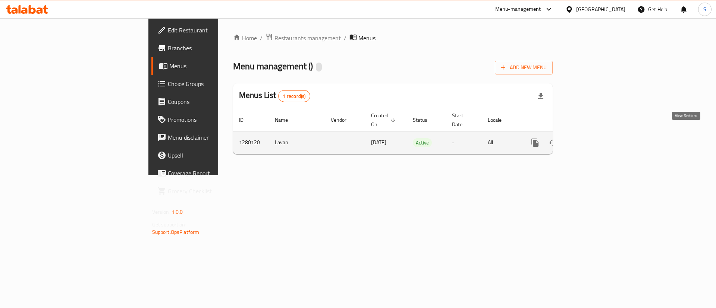
click at [598, 139] on link "enhanced table" at bounding box center [589, 143] width 18 height 18
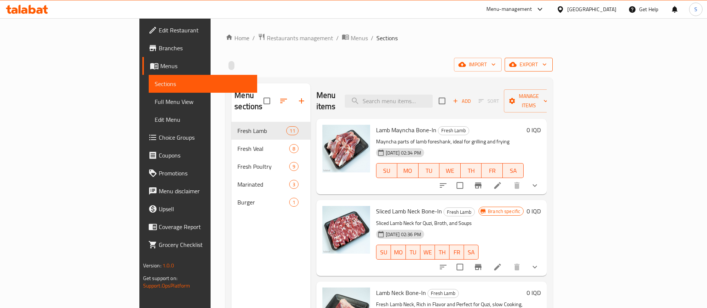
click at [547, 60] on span "export" at bounding box center [529, 64] width 36 height 9
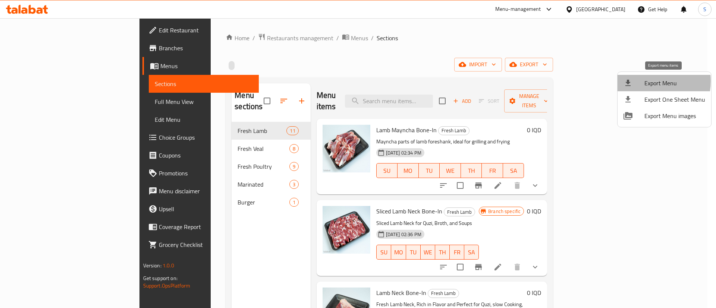
click at [646, 81] on span "Export Menu" at bounding box center [674, 83] width 61 height 9
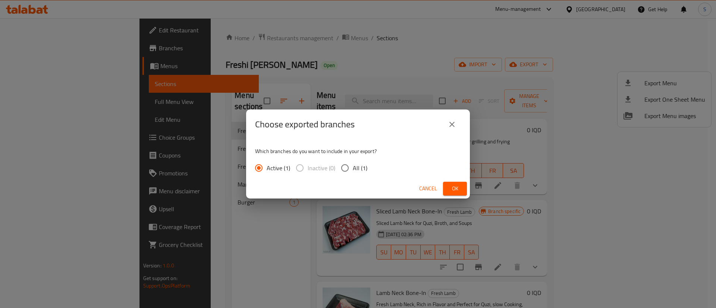
click at [354, 169] on span "All (1)" at bounding box center [360, 168] width 15 height 9
click at [353, 169] on input "All (1)" at bounding box center [345, 168] width 16 height 16
radio input "true"
click at [452, 189] on span "Ok" at bounding box center [455, 188] width 12 height 9
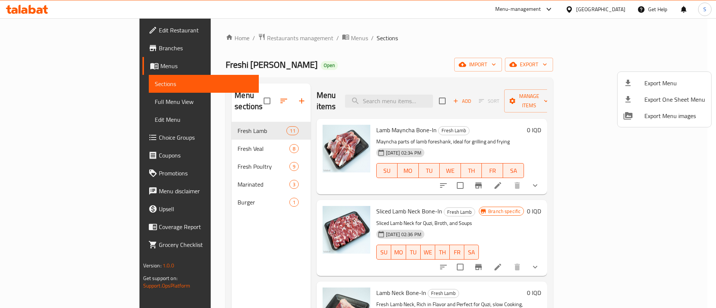
click at [385, 65] on div at bounding box center [358, 154] width 716 height 308
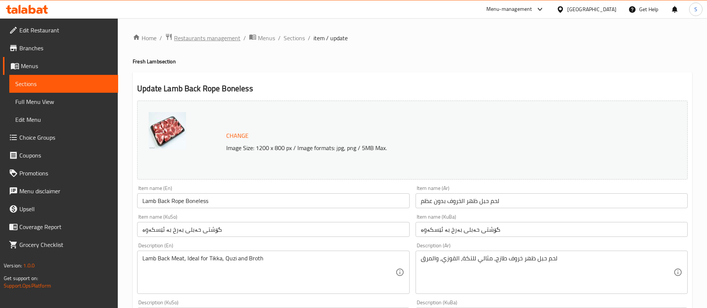
click at [217, 35] on span "Restaurants management" at bounding box center [207, 38] width 66 height 9
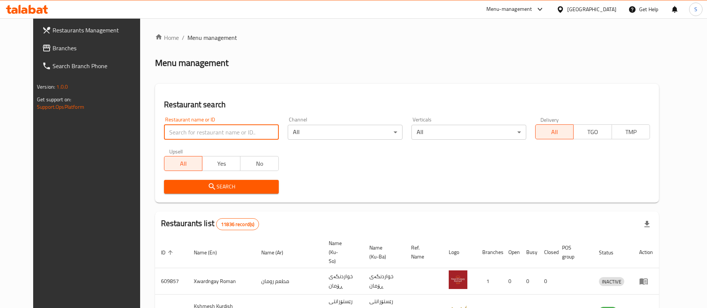
click at [214, 129] on input "search" at bounding box center [221, 132] width 115 height 15
type input "[PERSON_NAME]"
click button "Search" at bounding box center [221, 187] width 115 height 14
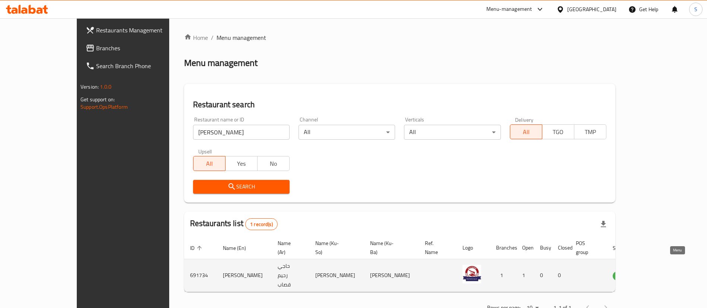
click at [661, 273] on icon "enhanced table" at bounding box center [657, 276] width 8 height 6
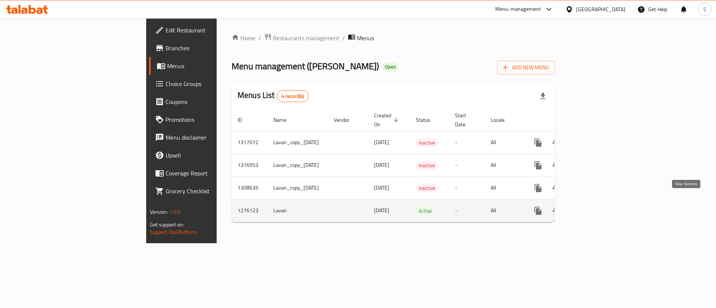
click at [595, 208] on icon "enhanced table" at bounding box center [591, 211] width 7 height 7
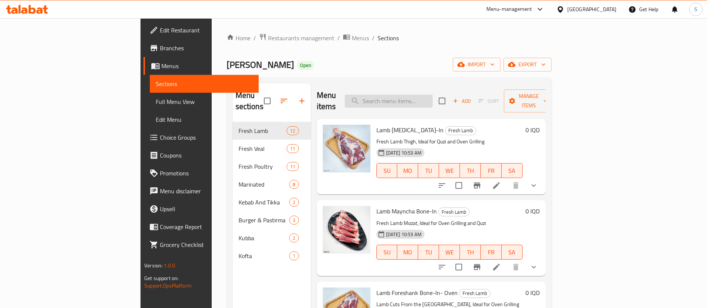
click at [422, 95] on input "search" at bounding box center [389, 101] width 88 height 13
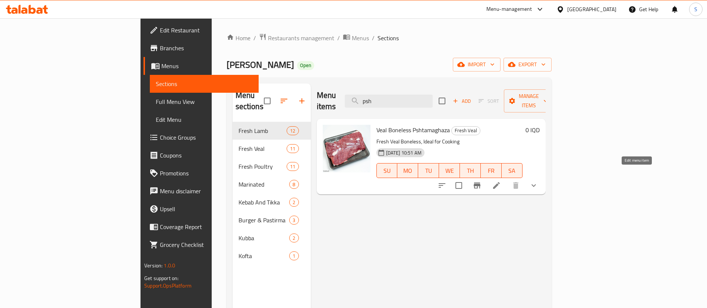
type input "psh"
click at [501, 181] on icon at bounding box center [496, 185] width 9 height 9
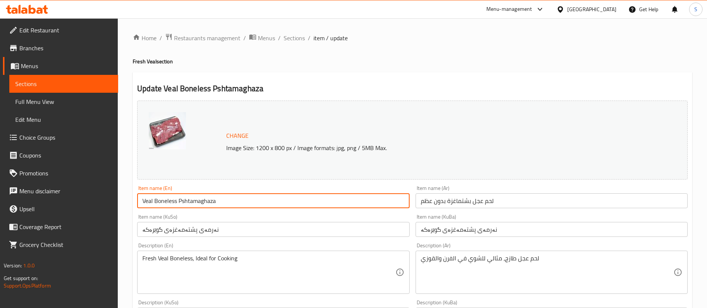
click at [260, 201] on input "Veal Boneless Pshtamaghaza" at bounding box center [273, 201] width 272 height 15
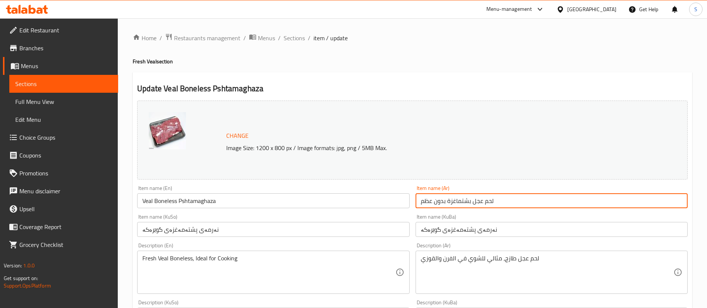
click at [505, 205] on input "لحم عجل بشتماغزة بدون عظم" at bounding box center [552, 201] width 272 height 15
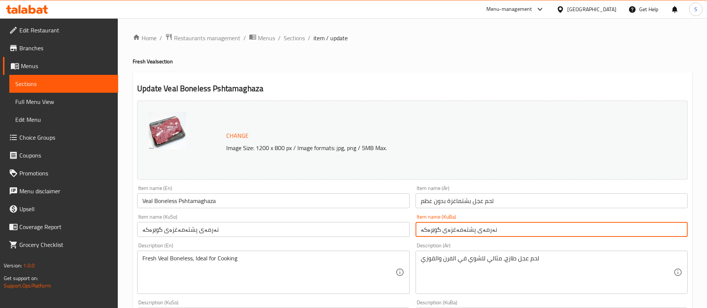
click at [494, 227] on input "نەرمەى پشتەمەغزەی گوێرەکە" at bounding box center [552, 229] width 272 height 15
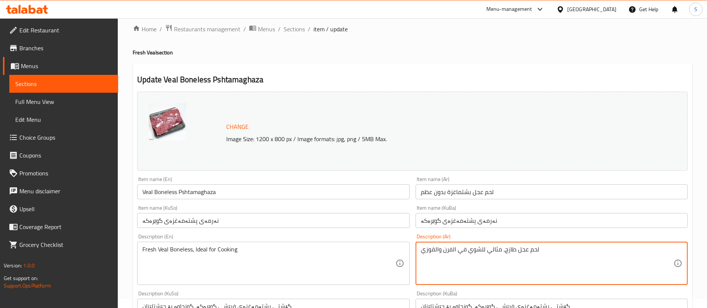
scroll to position [9, 0]
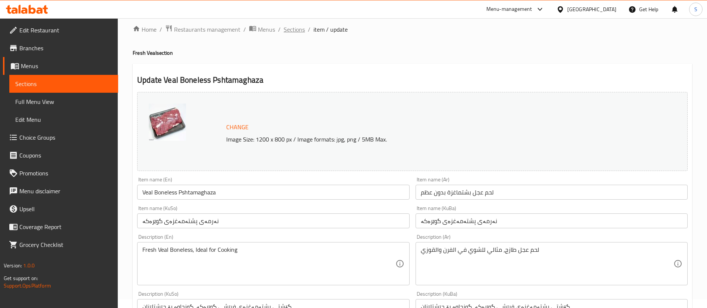
click at [294, 30] on span "Sections" at bounding box center [294, 29] width 21 height 9
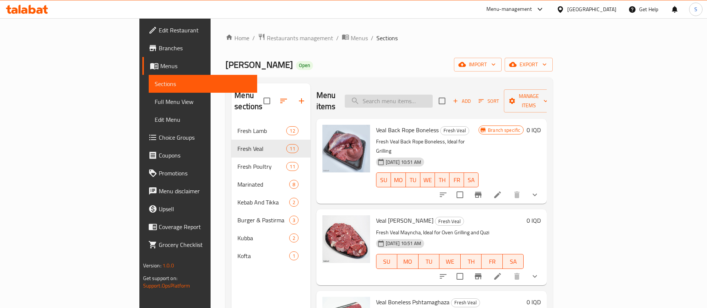
click at [428, 95] on input "search" at bounding box center [389, 101] width 88 height 13
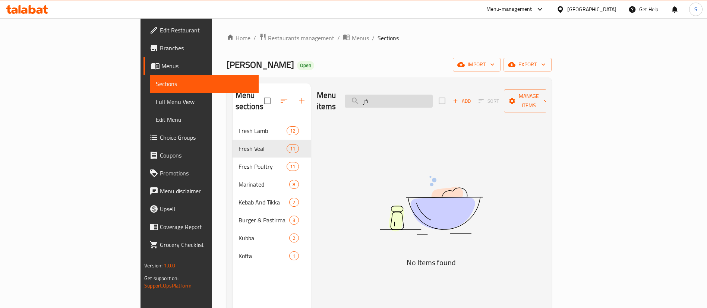
type input "خ"
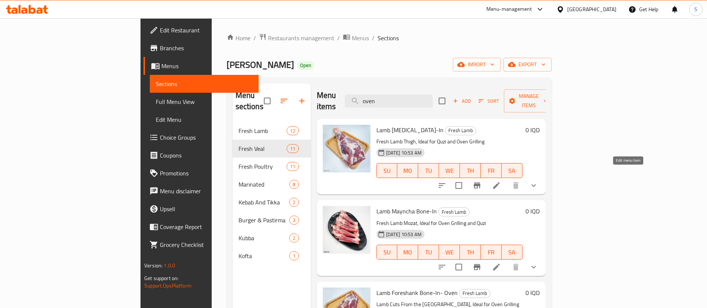
type input "oven"
click at [501, 181] on icon at bounding box center [496, 185] width 9 height 9
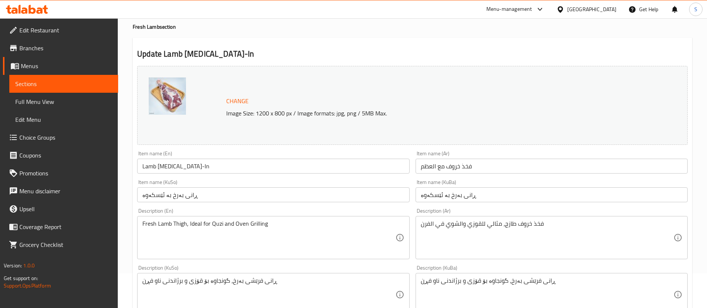
scroll to position [58, 0]
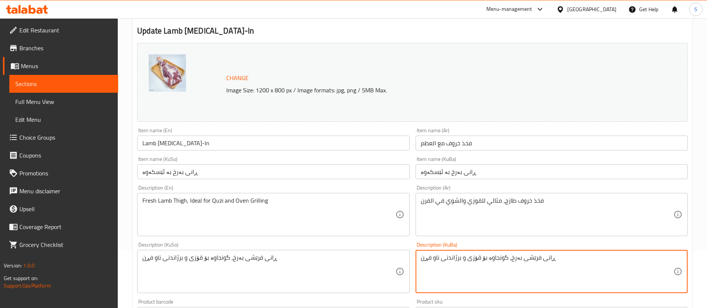
drag, startPoint x: 463, startPoint y: 257, endPoint x: 405, endPoint y: 258, distance: 58.6
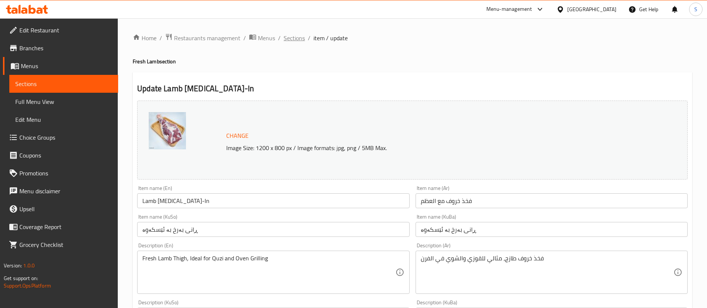
click at [296, 34] on span "Sections" at bounding box center [294, 38] width 21 height 9
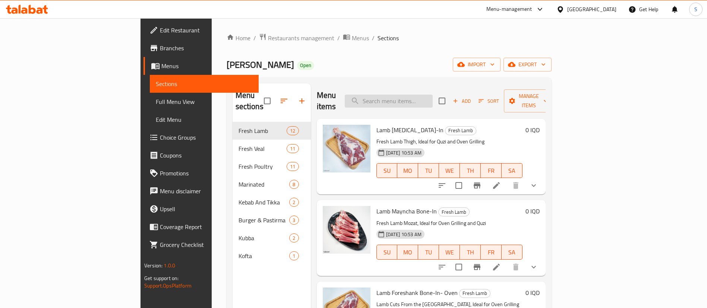
click at [431, 95] on input "search" at bounding box center [389, 101] width 88 height 13
paste input "Lamb Chilli Fry Boneless"
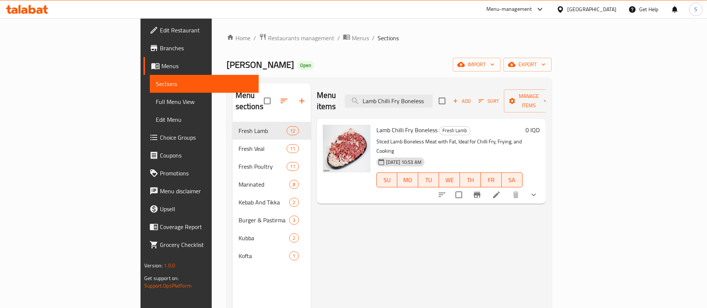
type input "Lamb Chilli Fry Boneless"
click at [507, 188] on li at bounding box center [496, 194] width 21 height 13
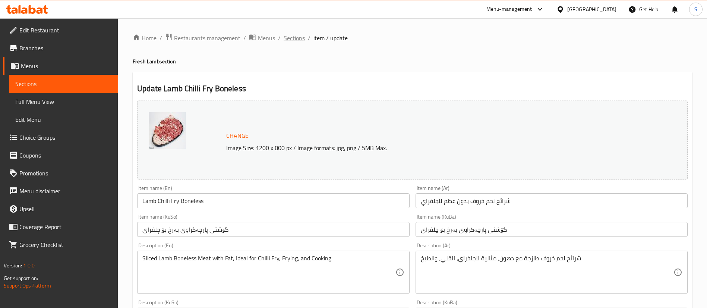
click at [298, 37] on span "Sections" at bounding box center [294, 38] width 21 height 9
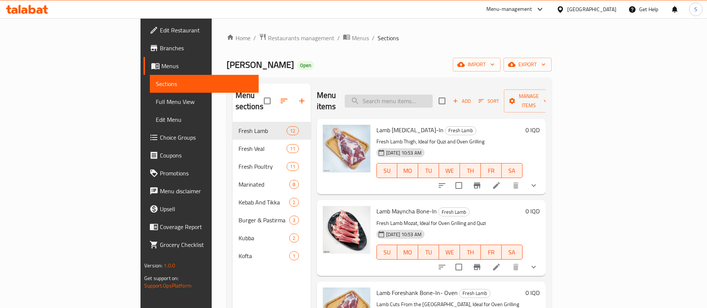
click at [430, 97] on input "search" at bounding box center [389, 101] width 88 height 13
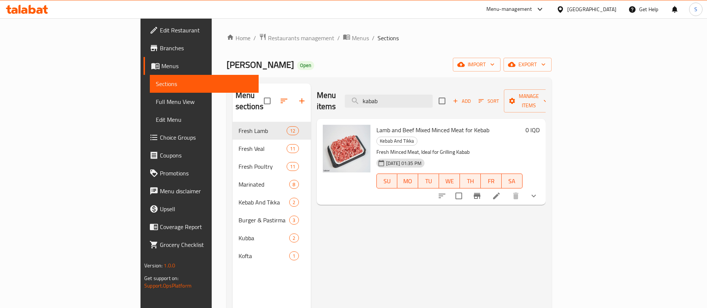
type input "kabab"
click at [507, 189] on li at bounding box center [496, 195] width 21 height 13
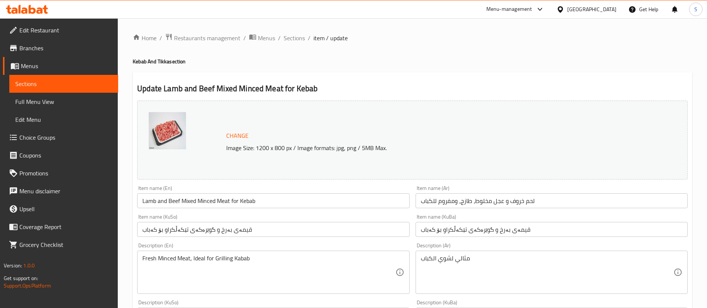
scroll to position [345, 0]
